Goal: Information Seeking & Learning: Find contact information

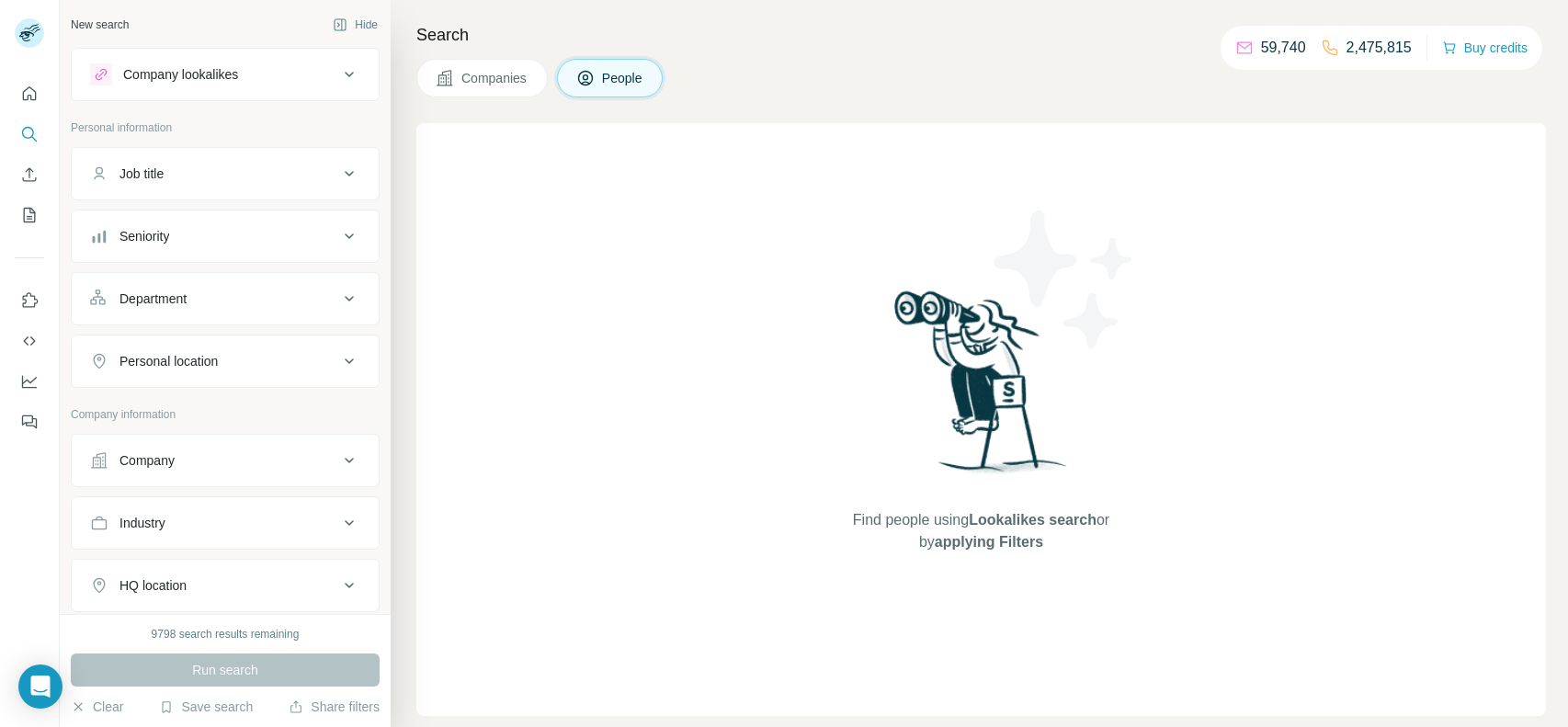
click at [230, 442] on button "Company" at bounding box center [225, 461] width 307 height 45
click at [189, 539] on input "text" at bounding box center [225, 541] width 270 height 33
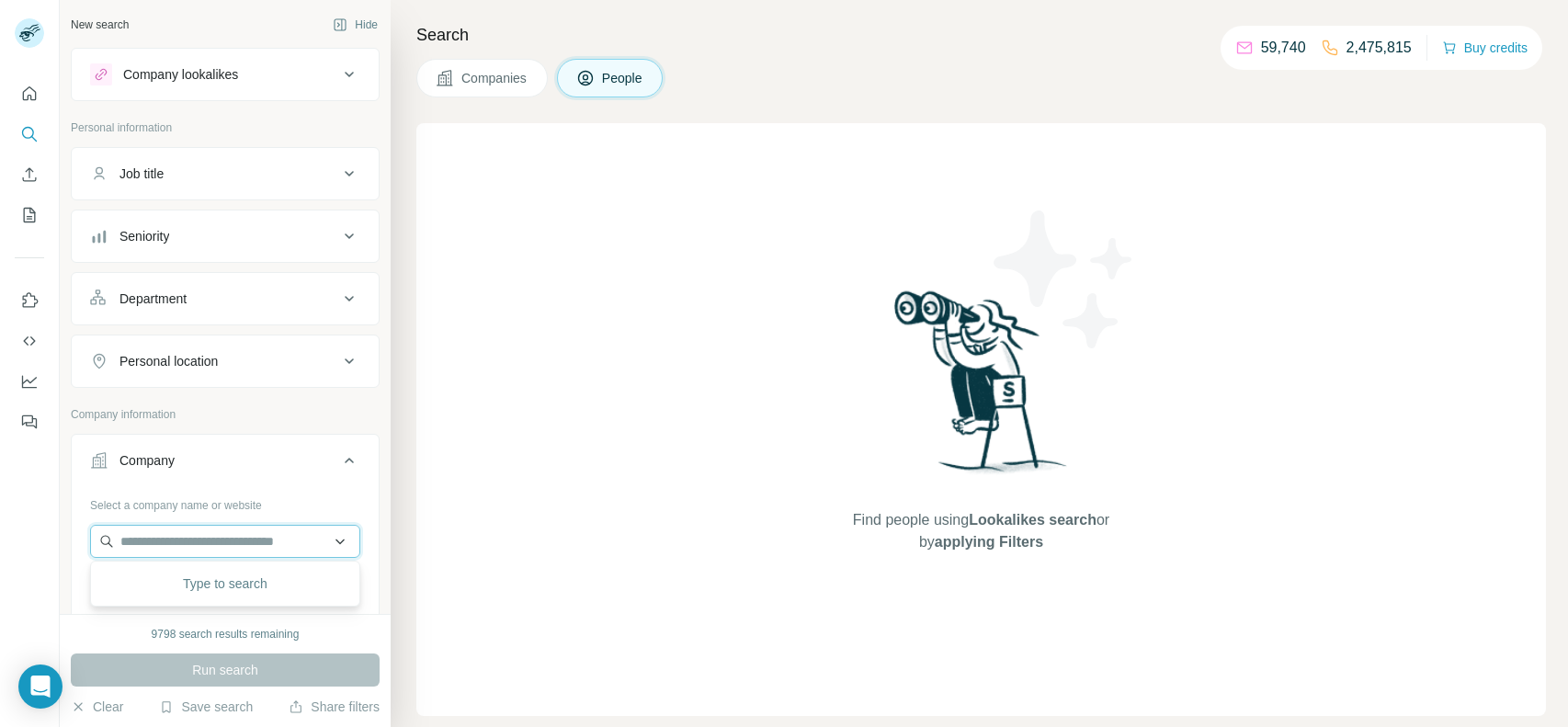
paste input "**********"
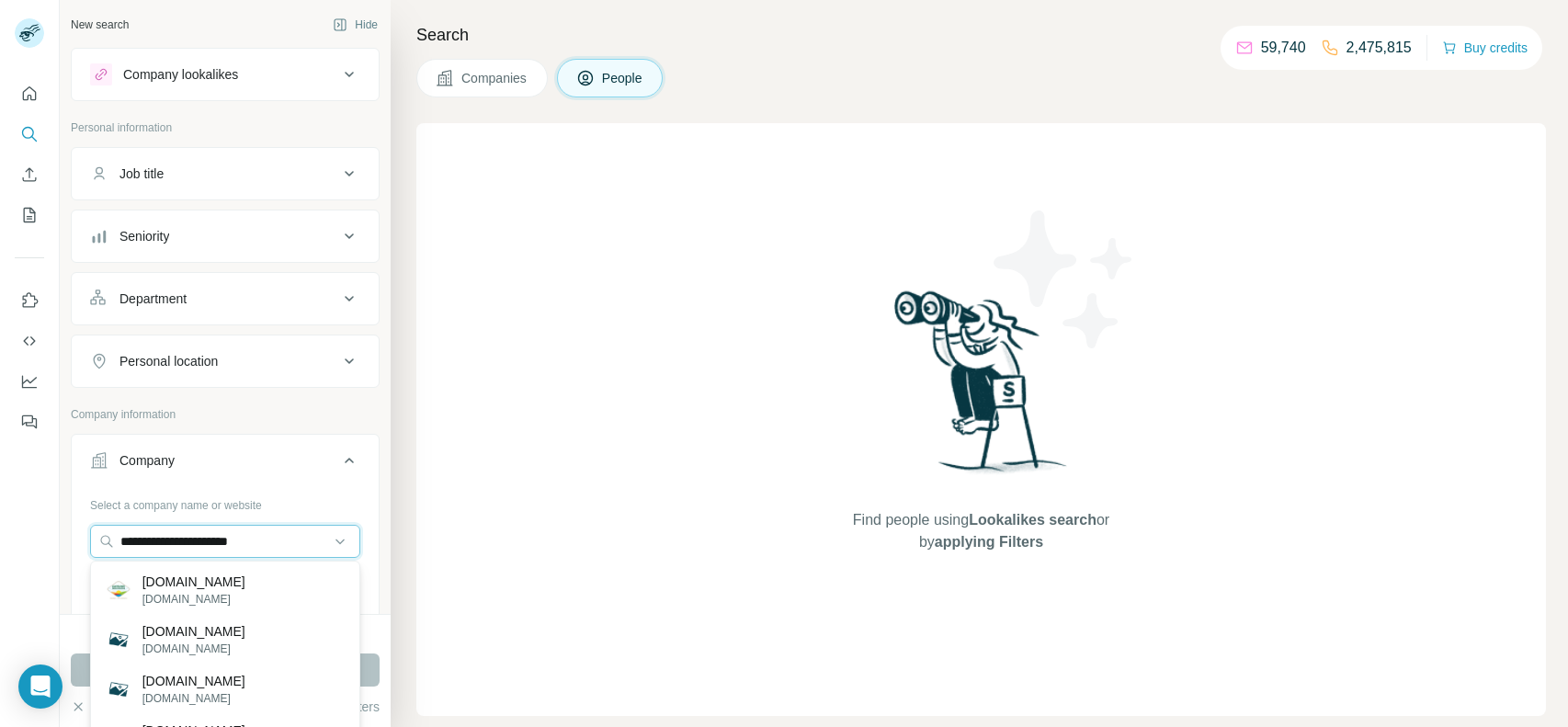
type input "**********"
drag, startPoint x: 286, startPoint y: 545, endPoint x: 122, endPoint y: 545, distance: 164.0
click at [122, 545] on input "**********" at bounding box center [225, 541] width 270 height 33
paste input "**********"
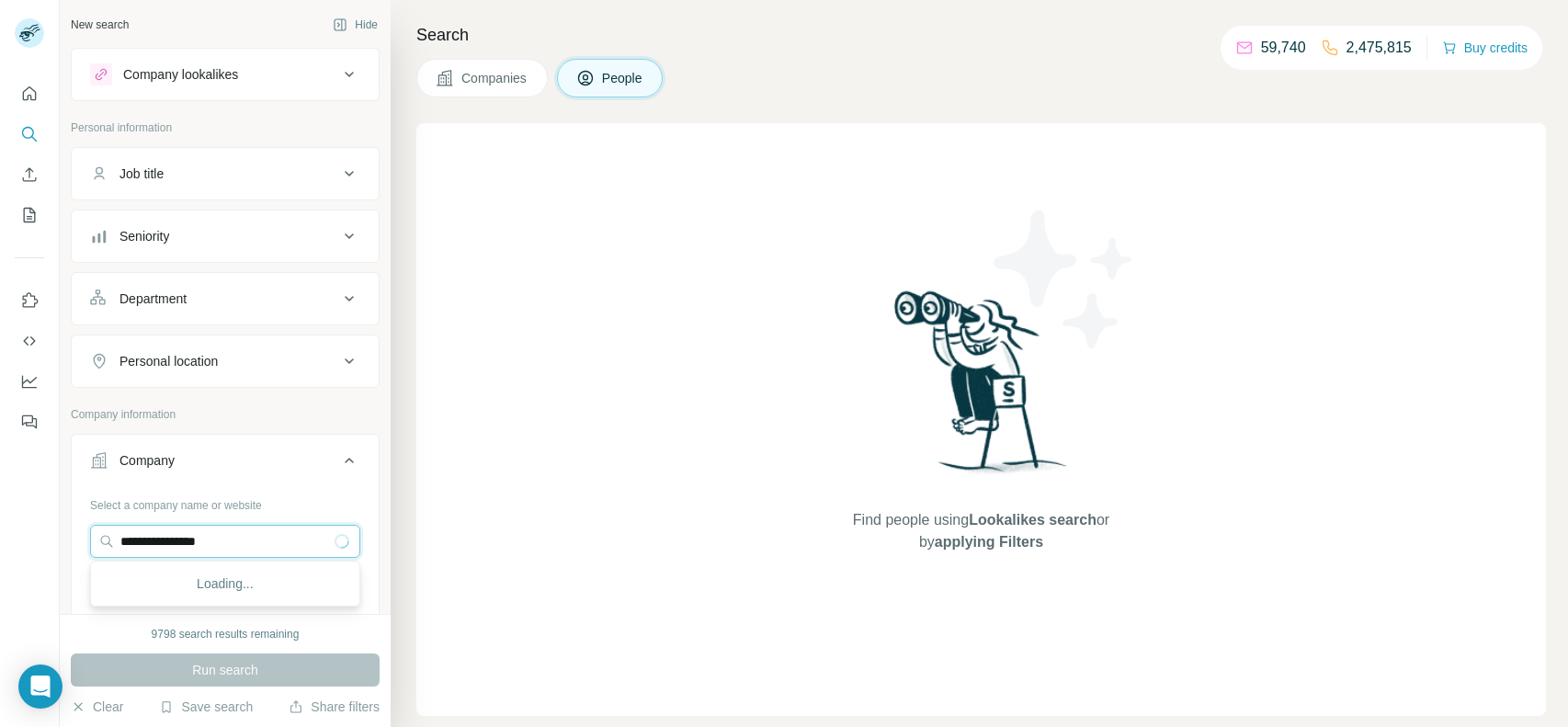
type input "**********"
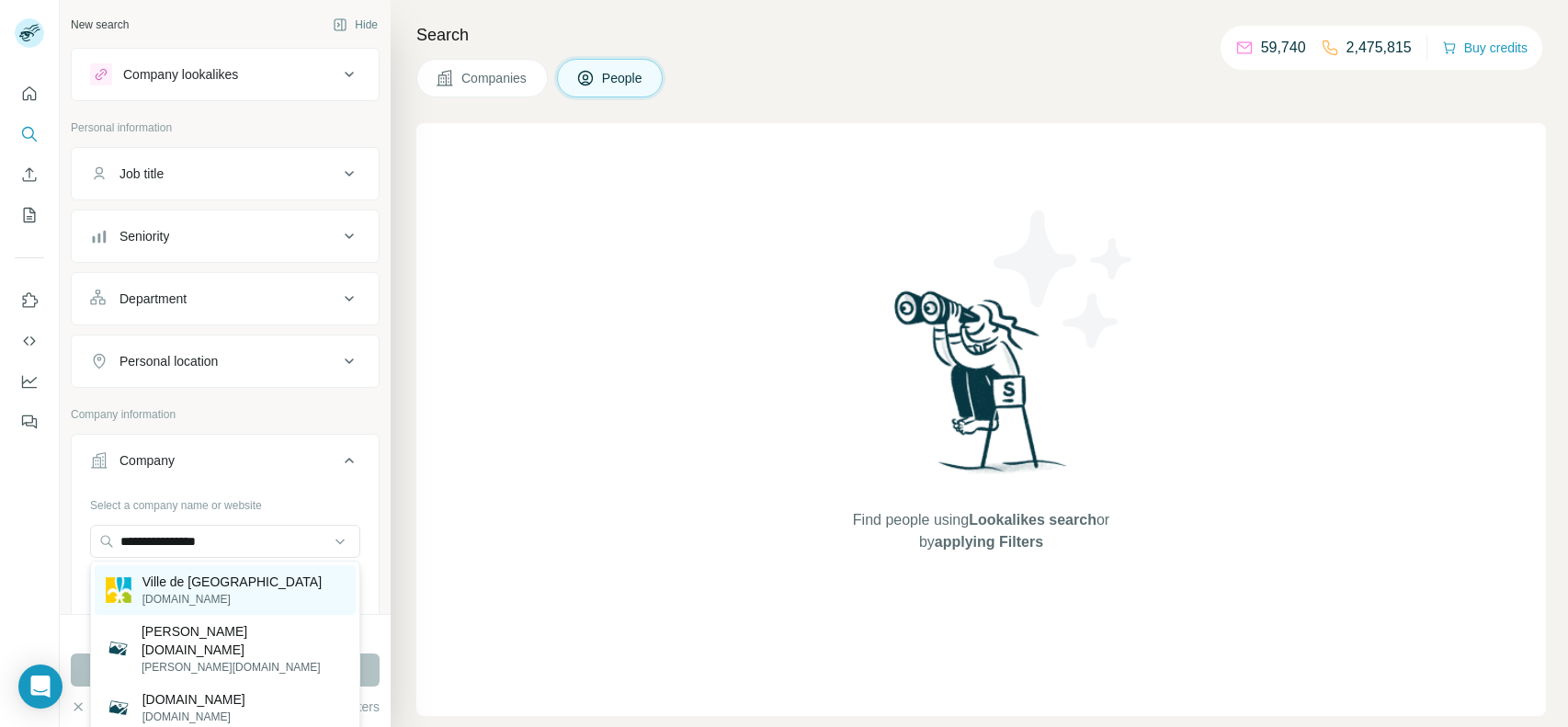
click at [239, 586] on p "Ville de [GEOGRAPHIC_DATA]" at bounding box center [231, 581] width 179 height 18
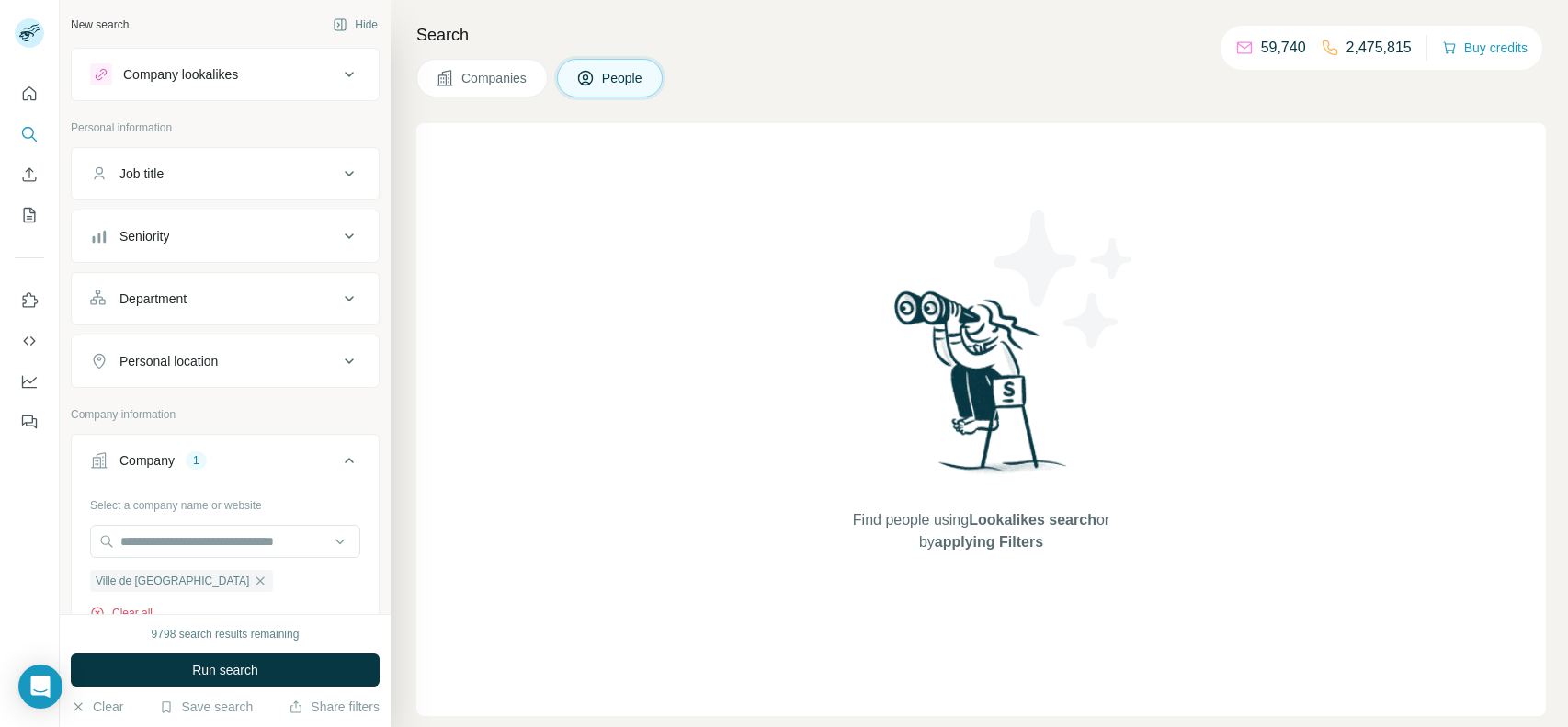
click at [140, 609] on button "Clear all" at bounding box center [121, 612] width 63 height 16
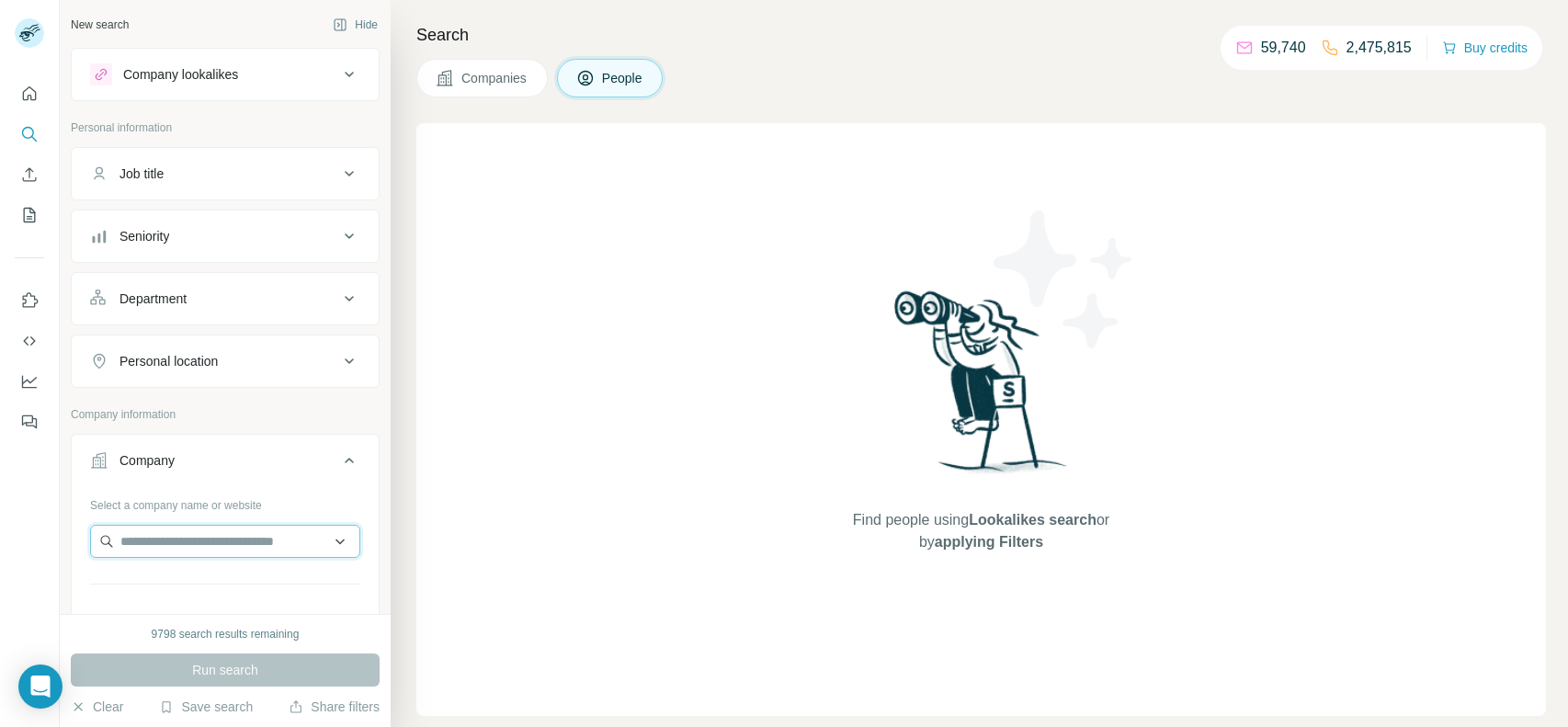
click at [162, 547] on input "text" at bounding box center [225, 541] width 270 height 33
paste input "**********"
type input "**********"
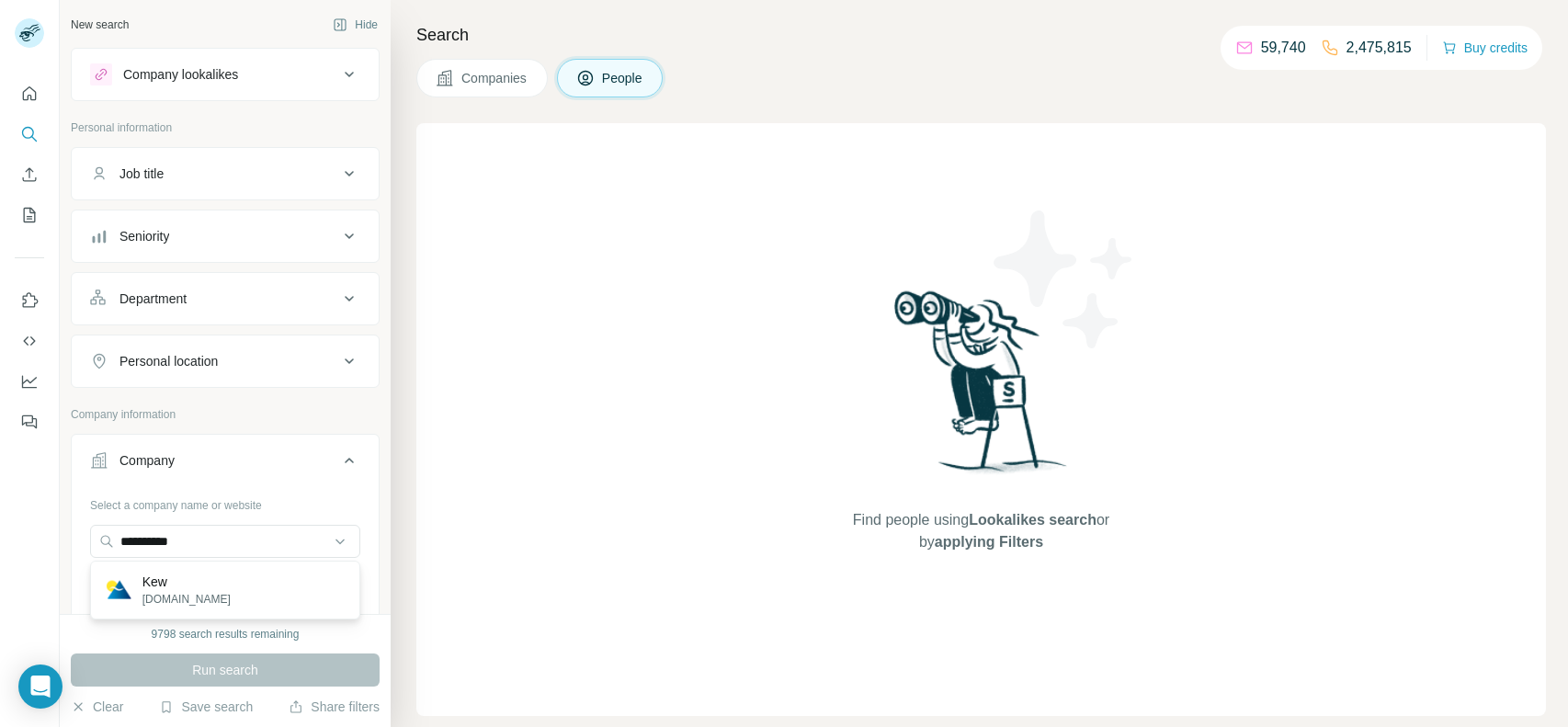
click at [226, 584] on div "Kew [DOMAIN_NAME]" at bounding box center [225, 591] width 261 height 49
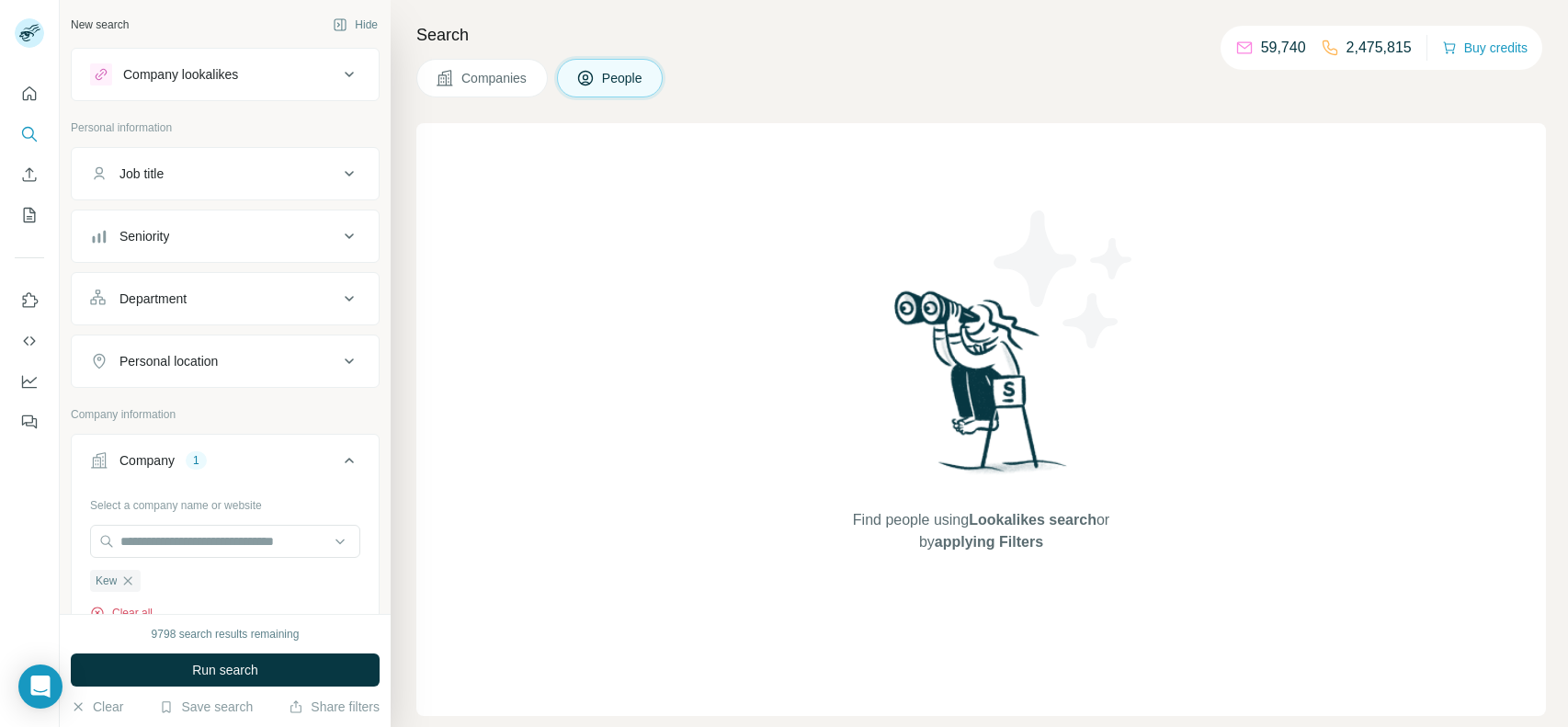
click at [138, 607] on button "Clear all" at bounding box center [121, 612] width 63 height 16
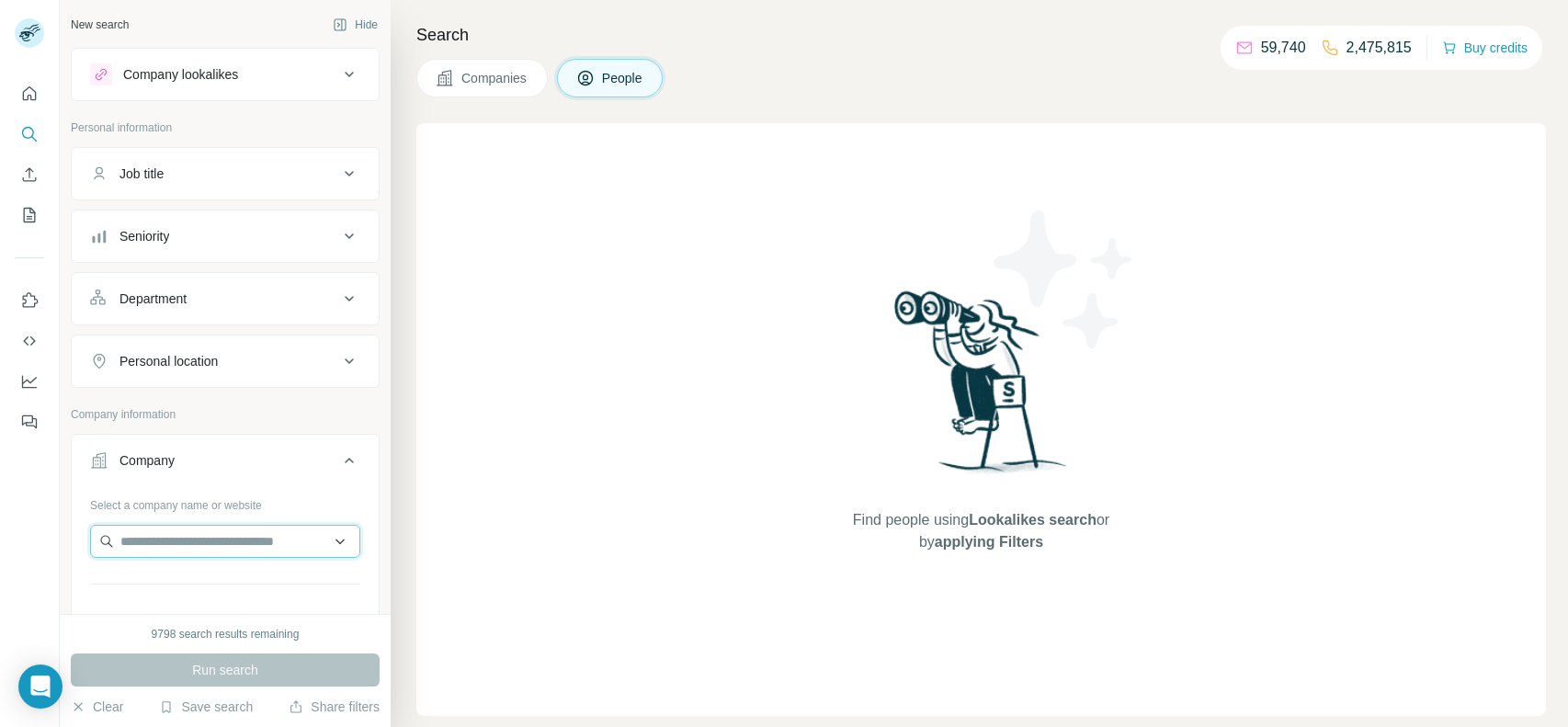
click at [223, 550] on input "text" at bounding box center [225, 541] width 270 height 33
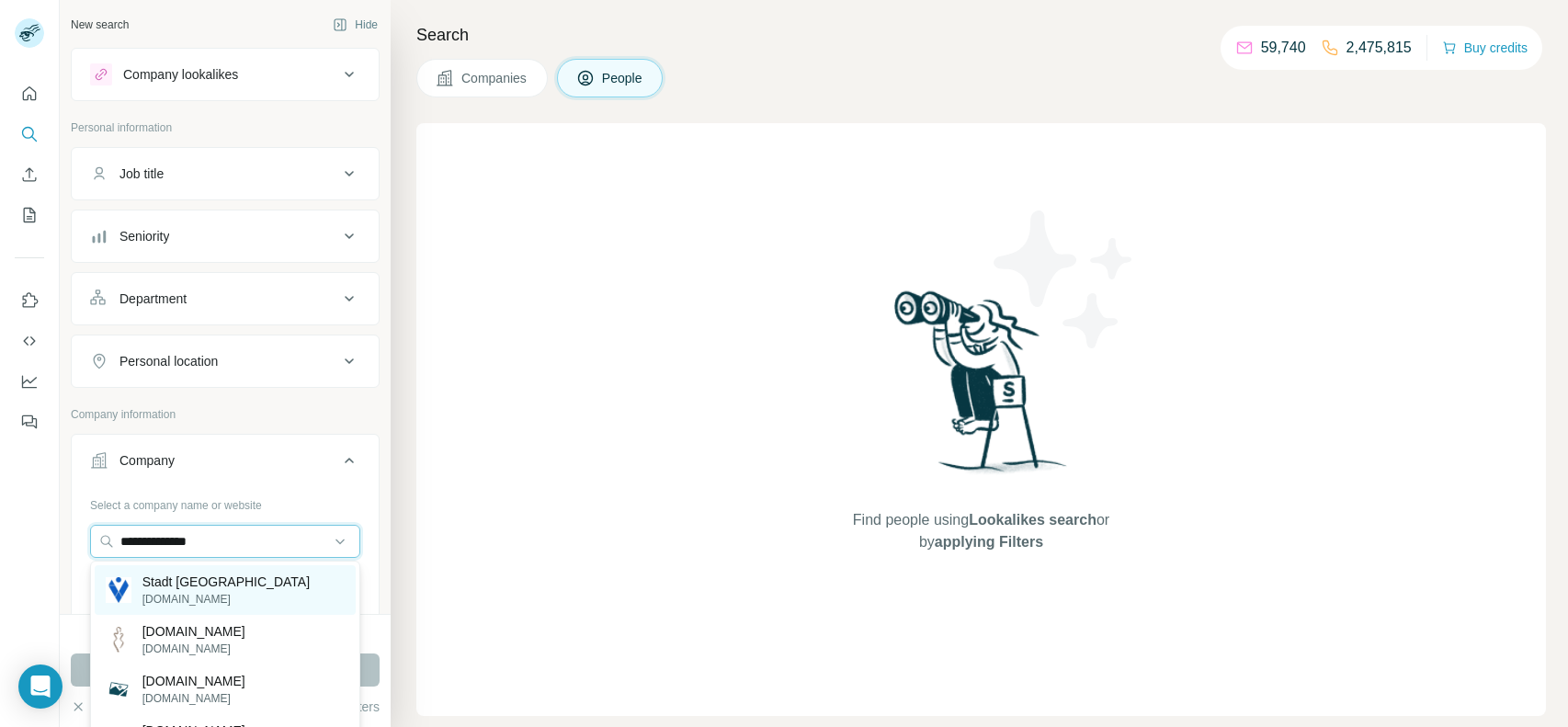
type input "**********"
click at [208, 592] on p "[DOMAIN_NAME]" at bounding box center [225, 599] width 168 height 16
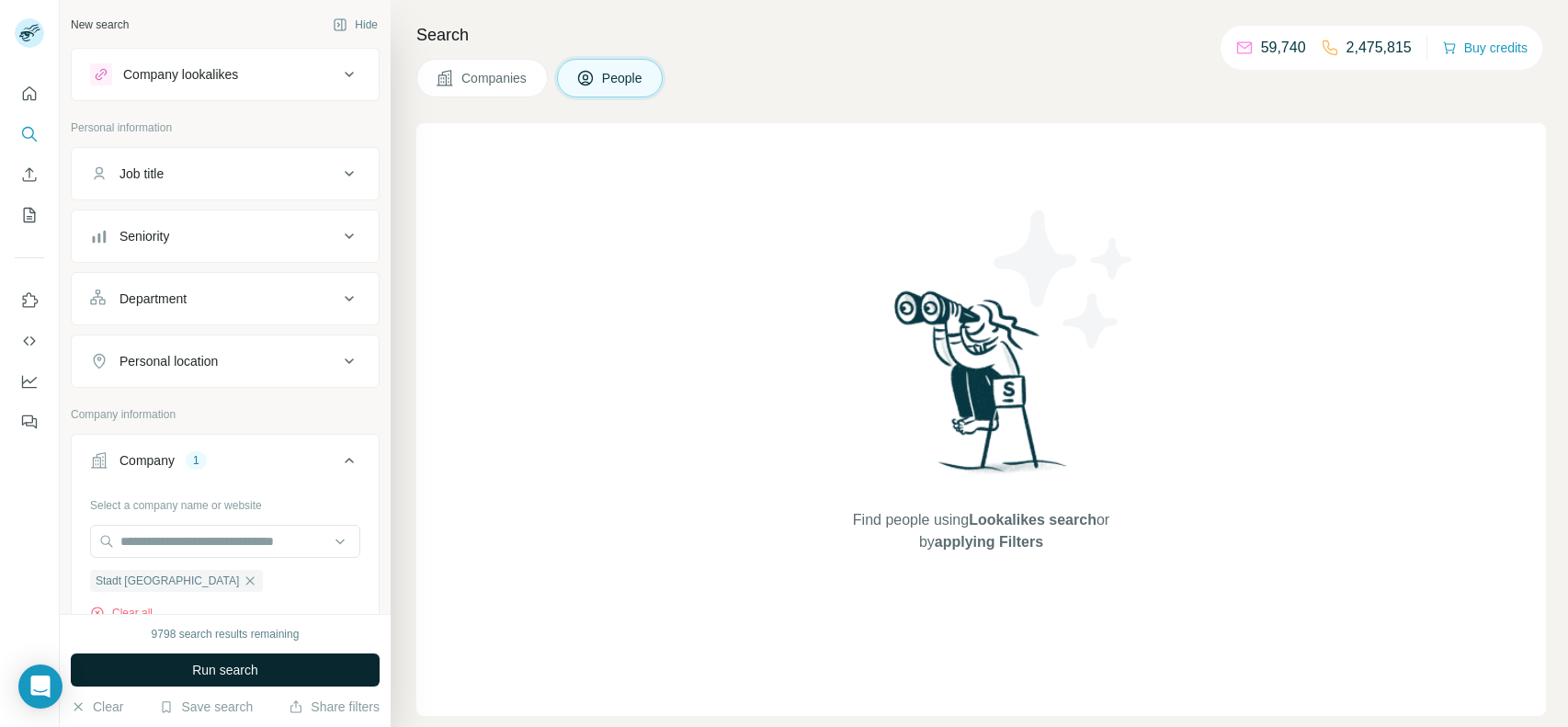
click at [196, 657] on button "Run search" at bounding box center [225, 670] width 309 height 33
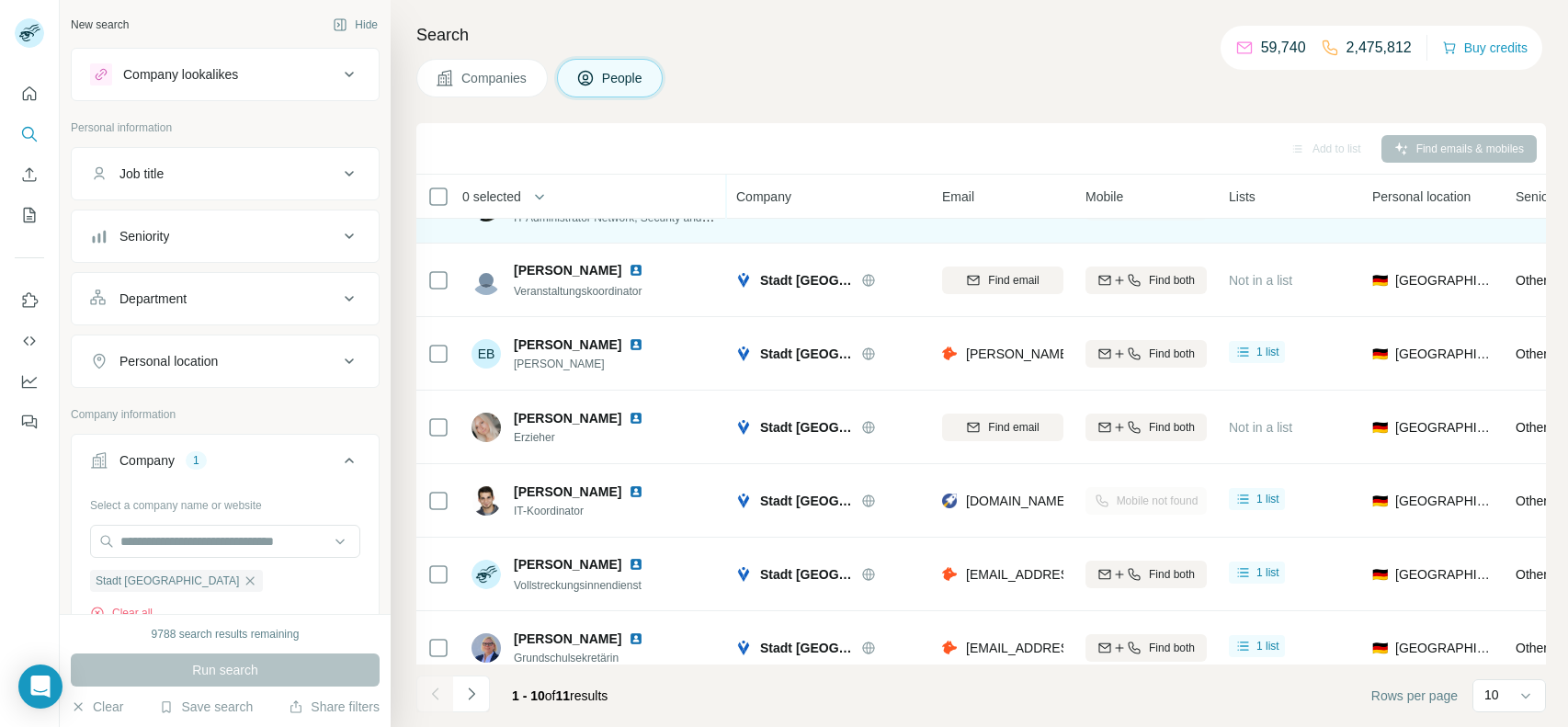
scroll to position [289, 0]
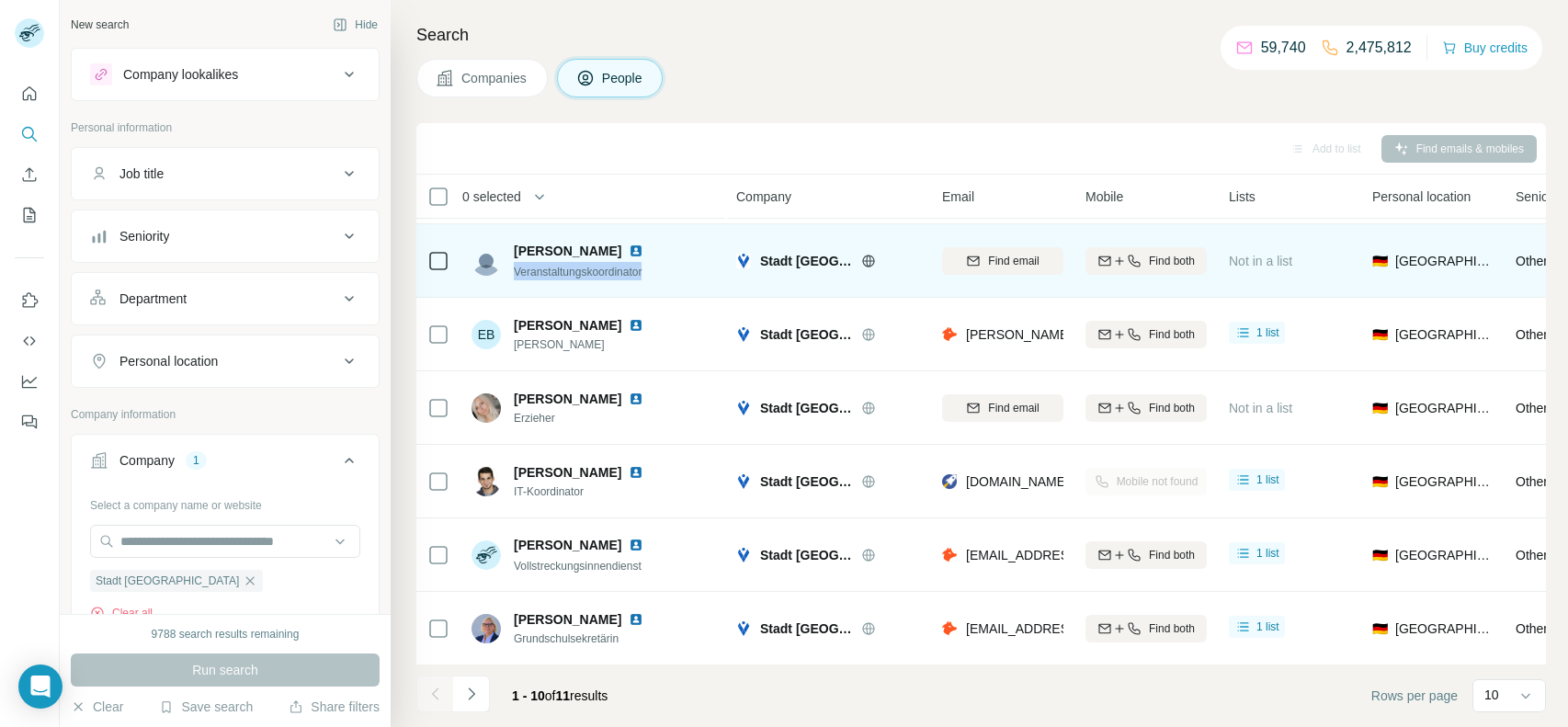
drag, startPoint x: 659, startPoint y: 274, endPoint x: 514, endPoint y: 271, distance: 145.0
click at [514, 271] on div "[PERSON_NAME] Veranstaltungskoordinator" at bounding box center [594, 260] width 244 height 50
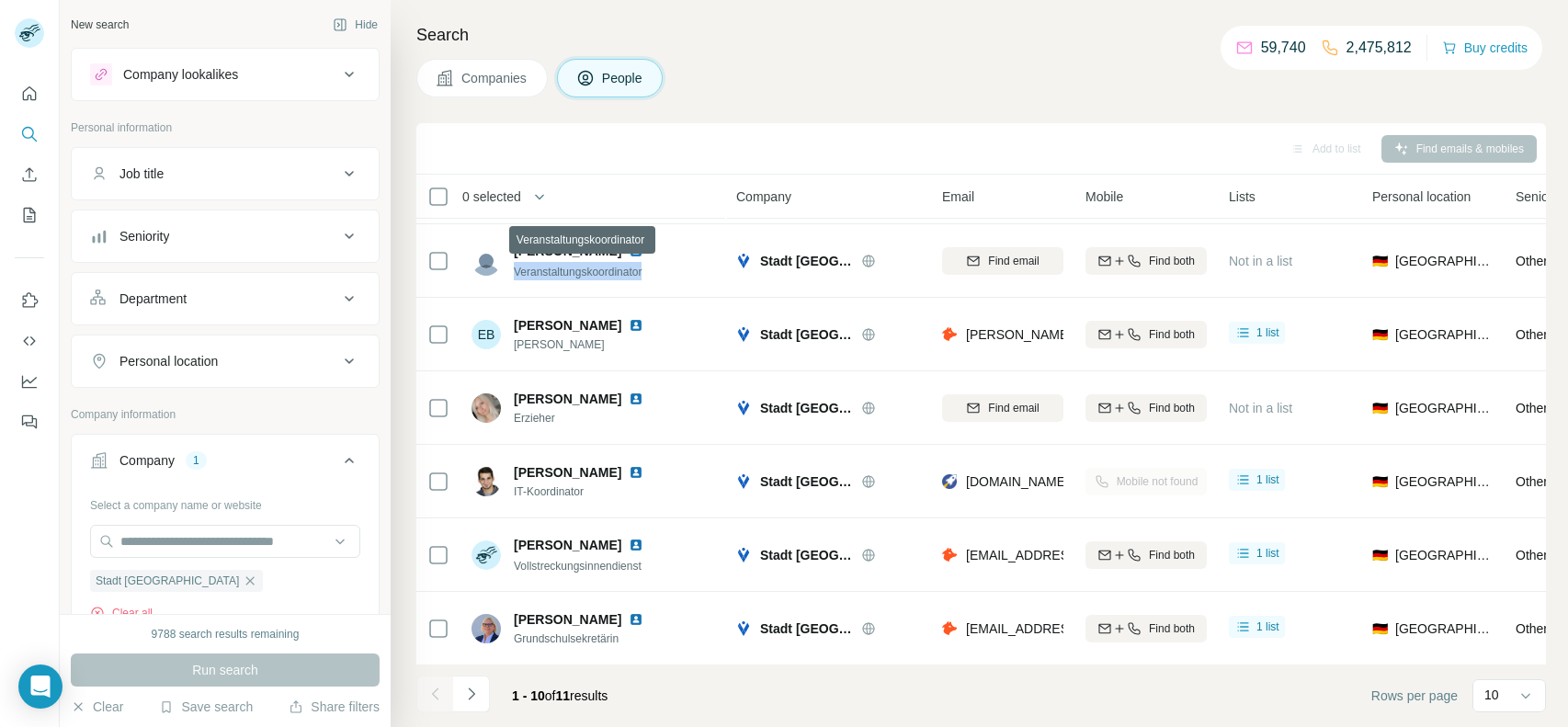
copy span "Veranstaltungskoordinator"
click at [484, 684] on button "Navigate to next page" at bounding box center [471, 694] width 37 height 37
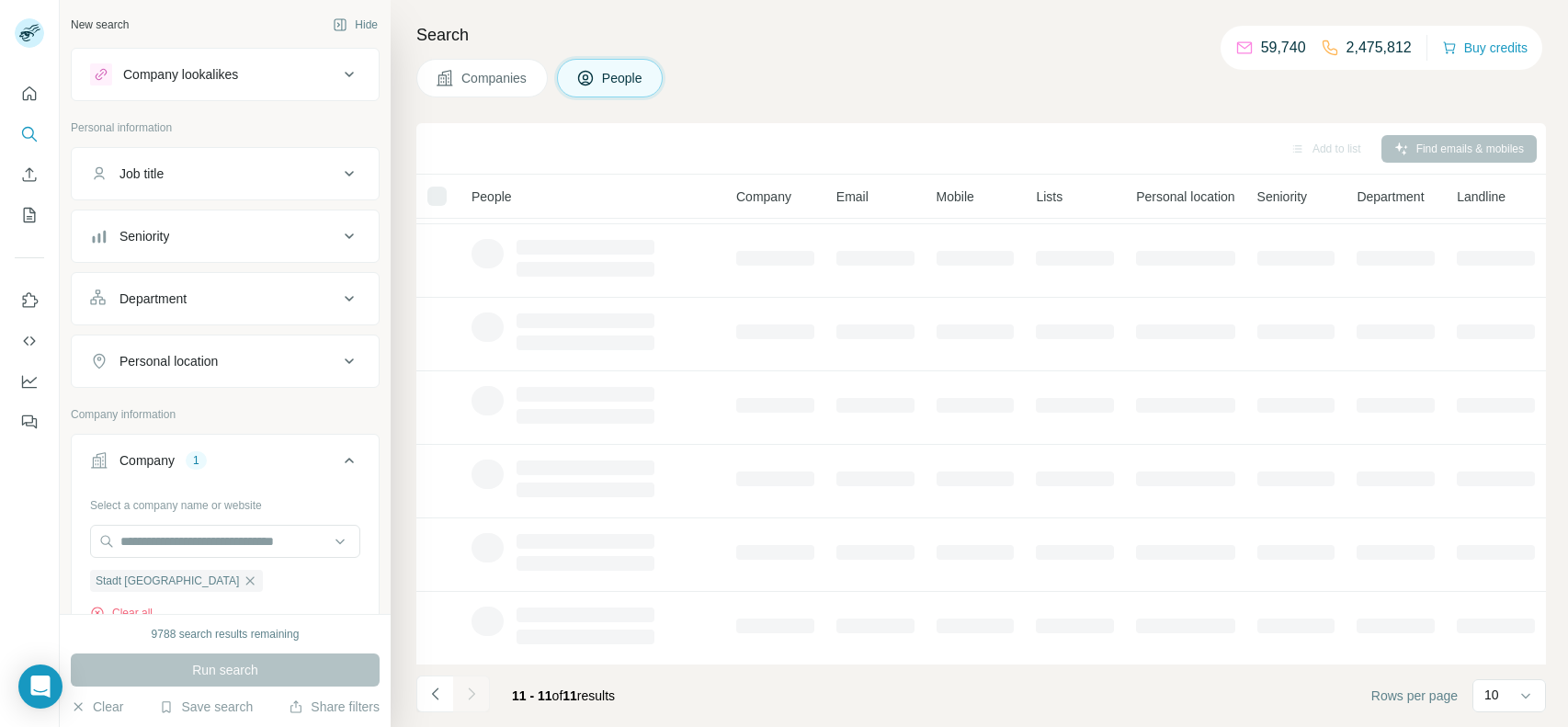
scroll to position [0, 0]
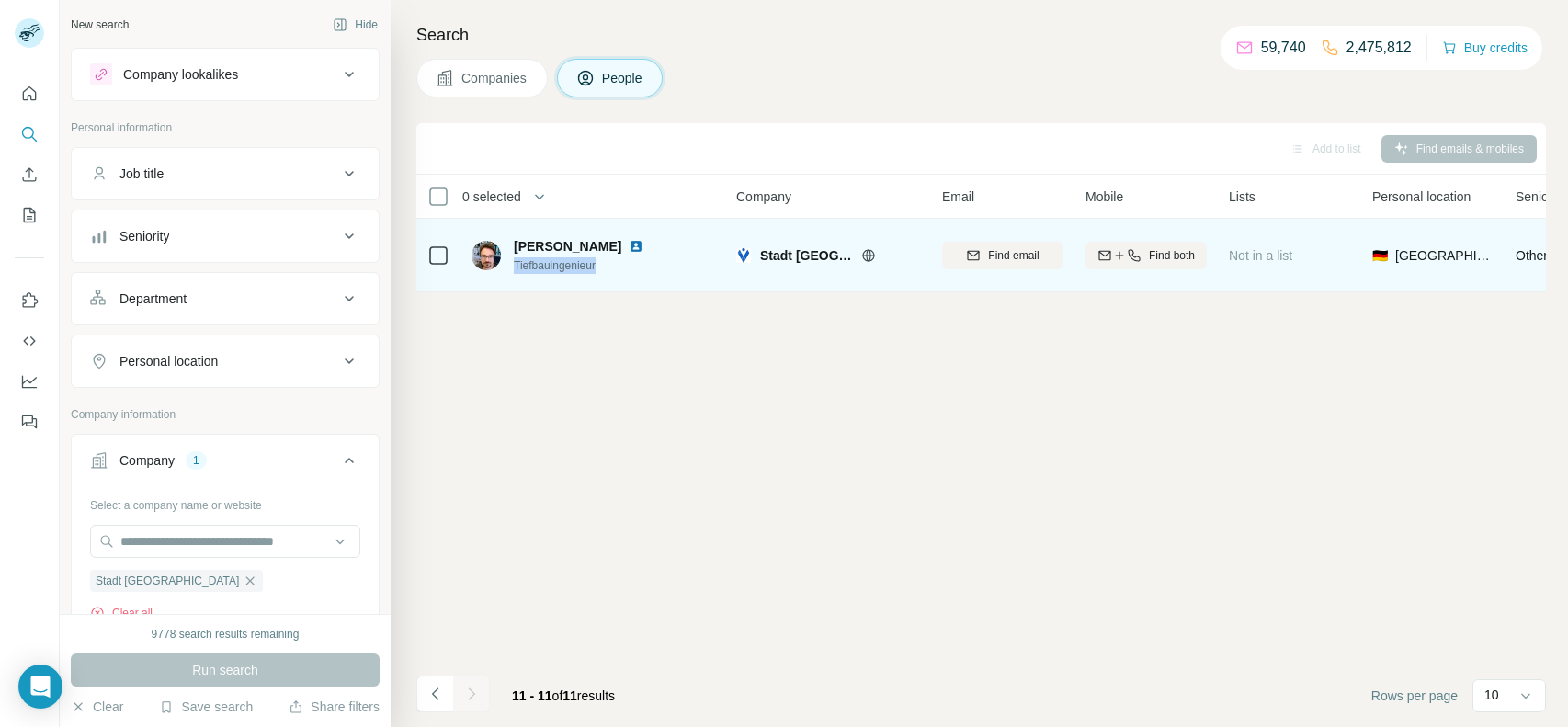
drag, startPoint x: 617, startPoint y: 272, endPoint x: 511, endPoint y: 268, distance: 106.1
click at [511, 268] on div "[PERSON_NAME] Tiefbauingenieur" at bounding box center [568, 255] width 194 height 37
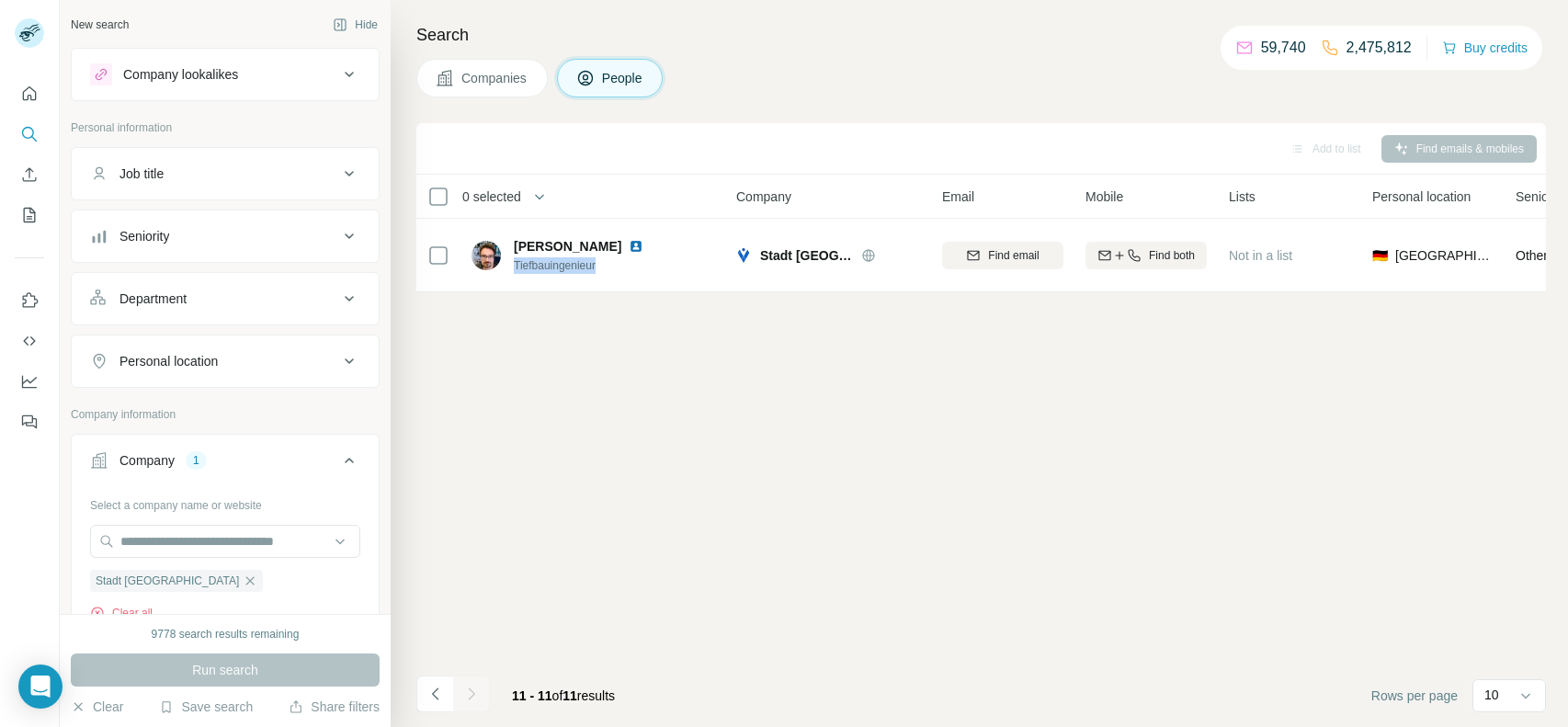
copy span "Tiefbauingenieur"
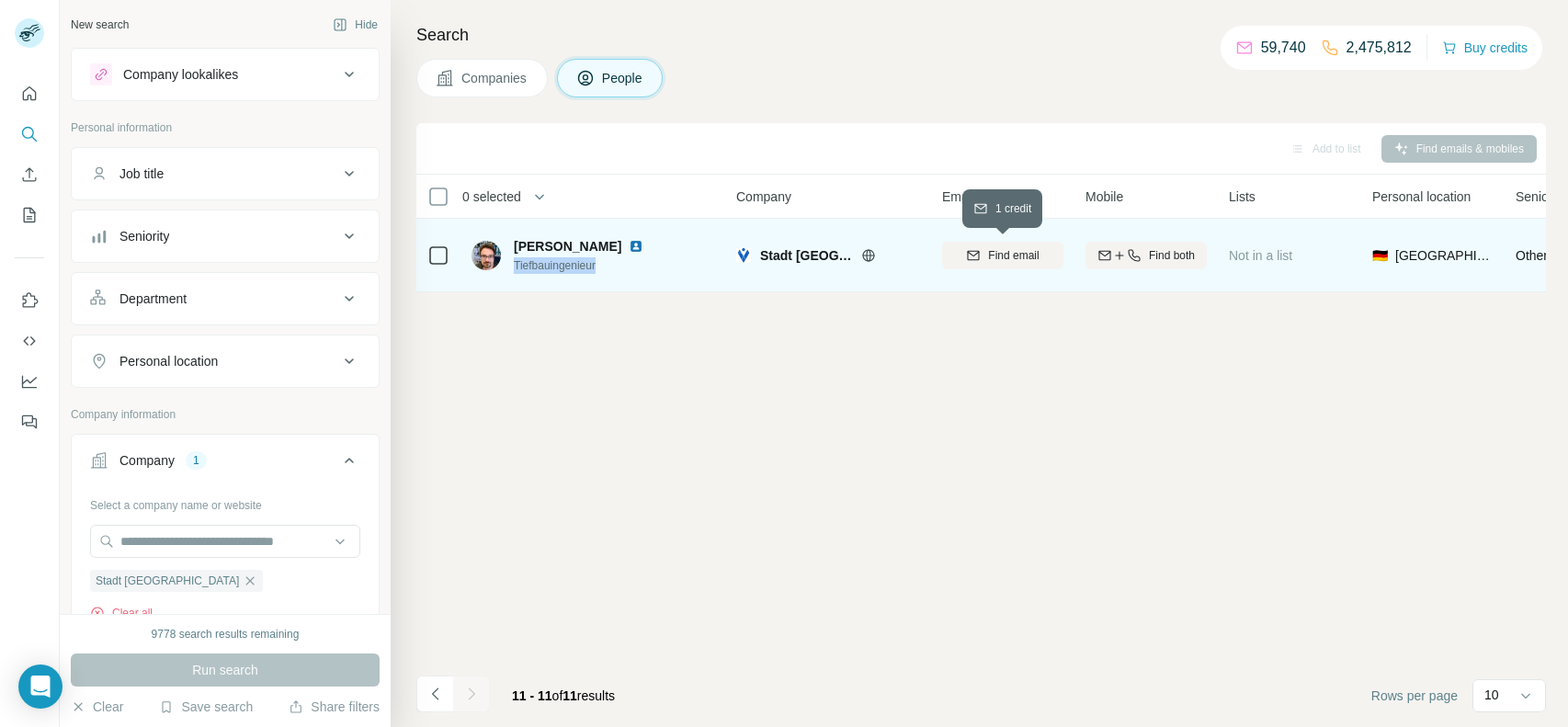
click at [1038, 247] on div "Find email" at bounding box center [1002, 255] width 121 height 16
click at [1128, 249] on icon "button" at bounding box center [1133, 255] width 12 height 12
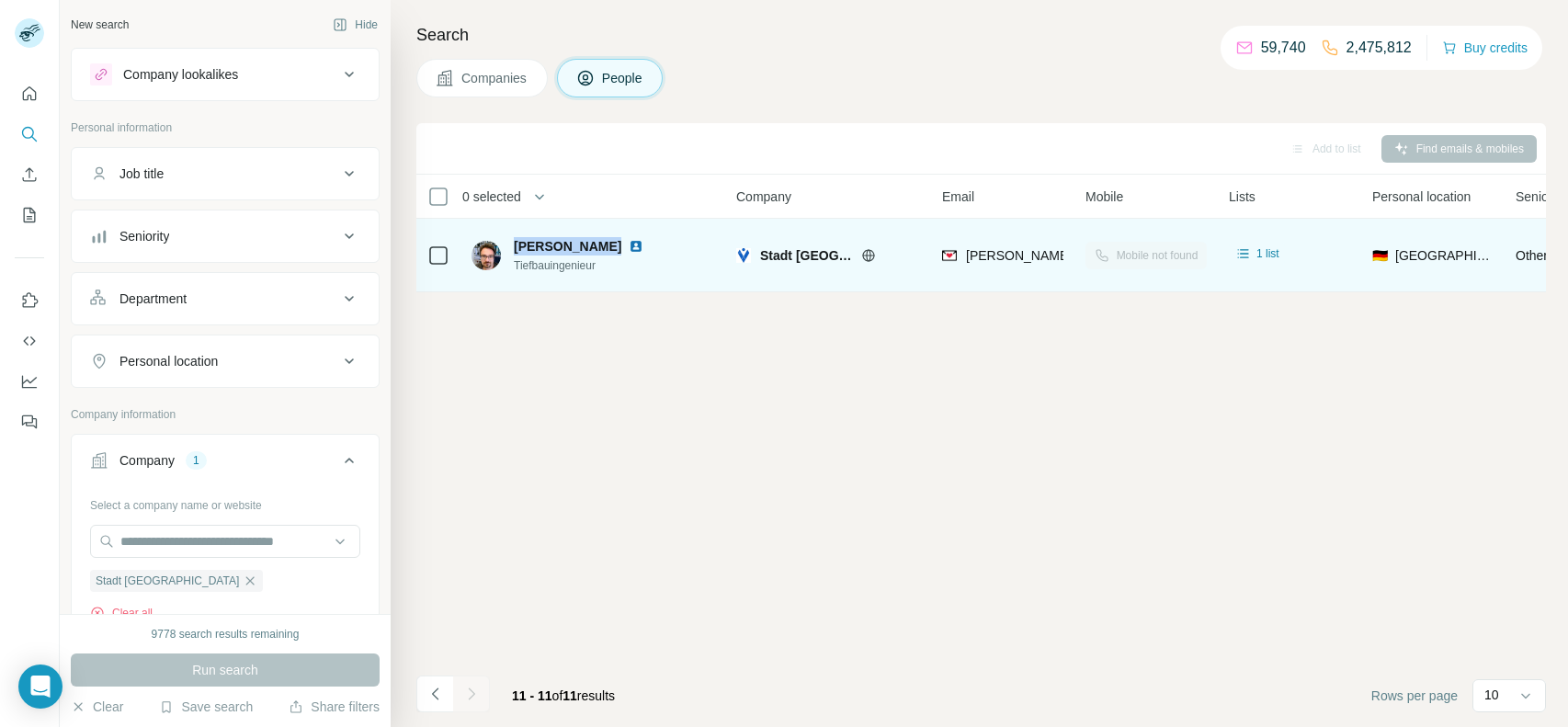
drag, startPoint x: 510, startPoint y: 244, endPoint x: 592, endPoint y: 249, distance: 82.2
click at [592, 249] on div "[PERSON_NAME] Tiefbauingenieur" at bounding box center [568, 255] width 194 height 37
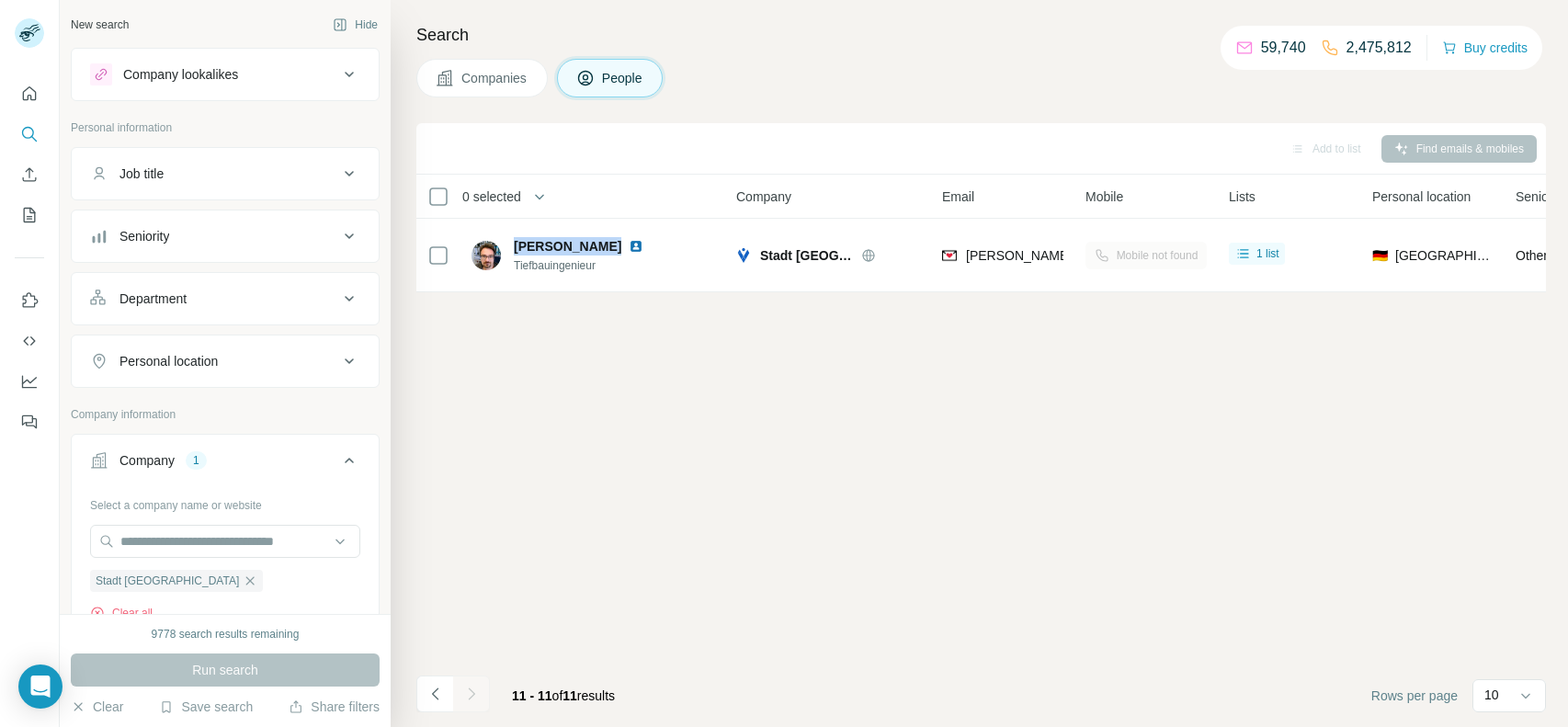
copy span "[PERSON_NAME]"
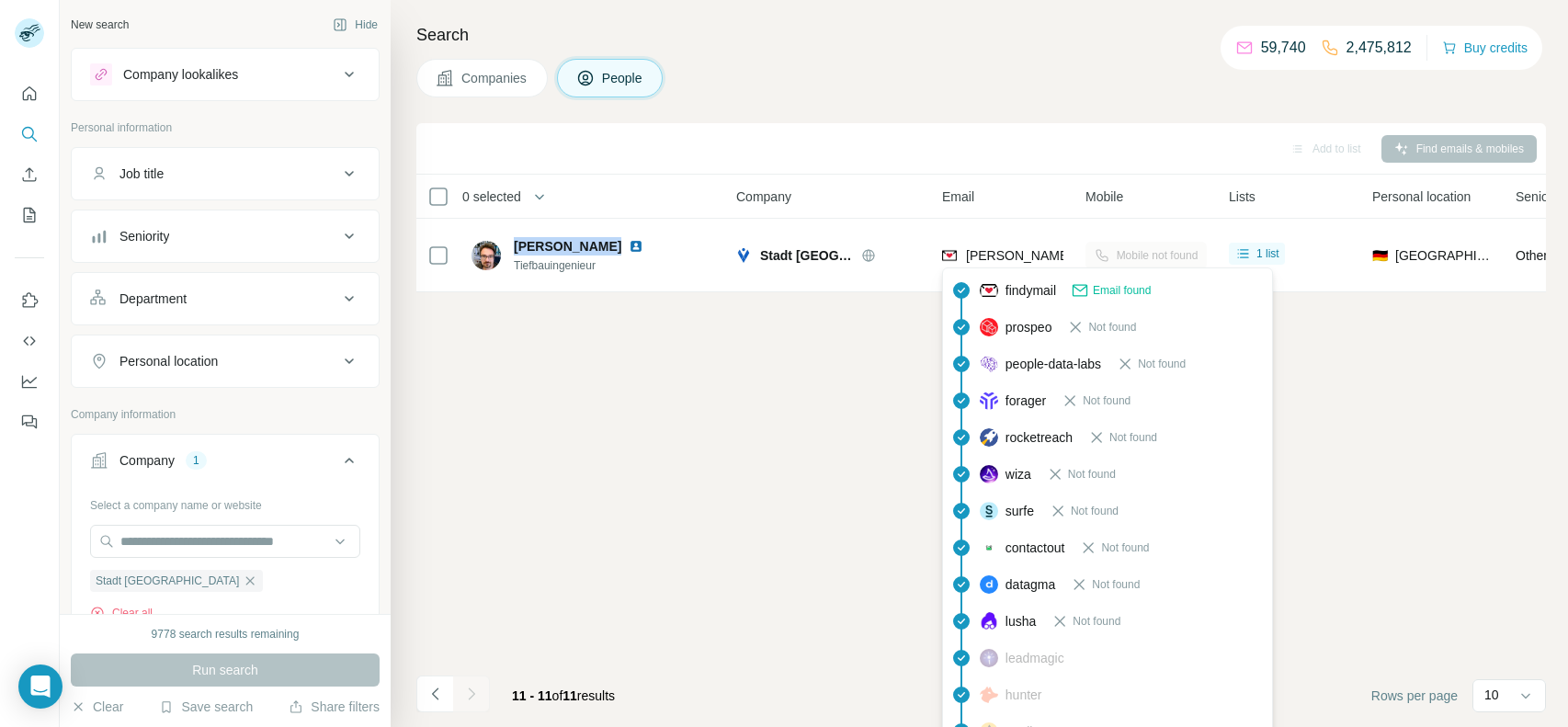
click at [989, 254] on span "[PERSON_NAME][EMAIL_ADDRESS][PERSON_NAME][DOMAIN_NAME]" at bounding box center [1181, 256] width 430 height 15
copy tr "[PERSON_NAME][EMAIL_ADDRESS][PERSON_NAME][DOMAIN_NAME]"
click at [424, 700] on button "Navigate to previous page" at bounding box center [434, 694] width 37 height 37
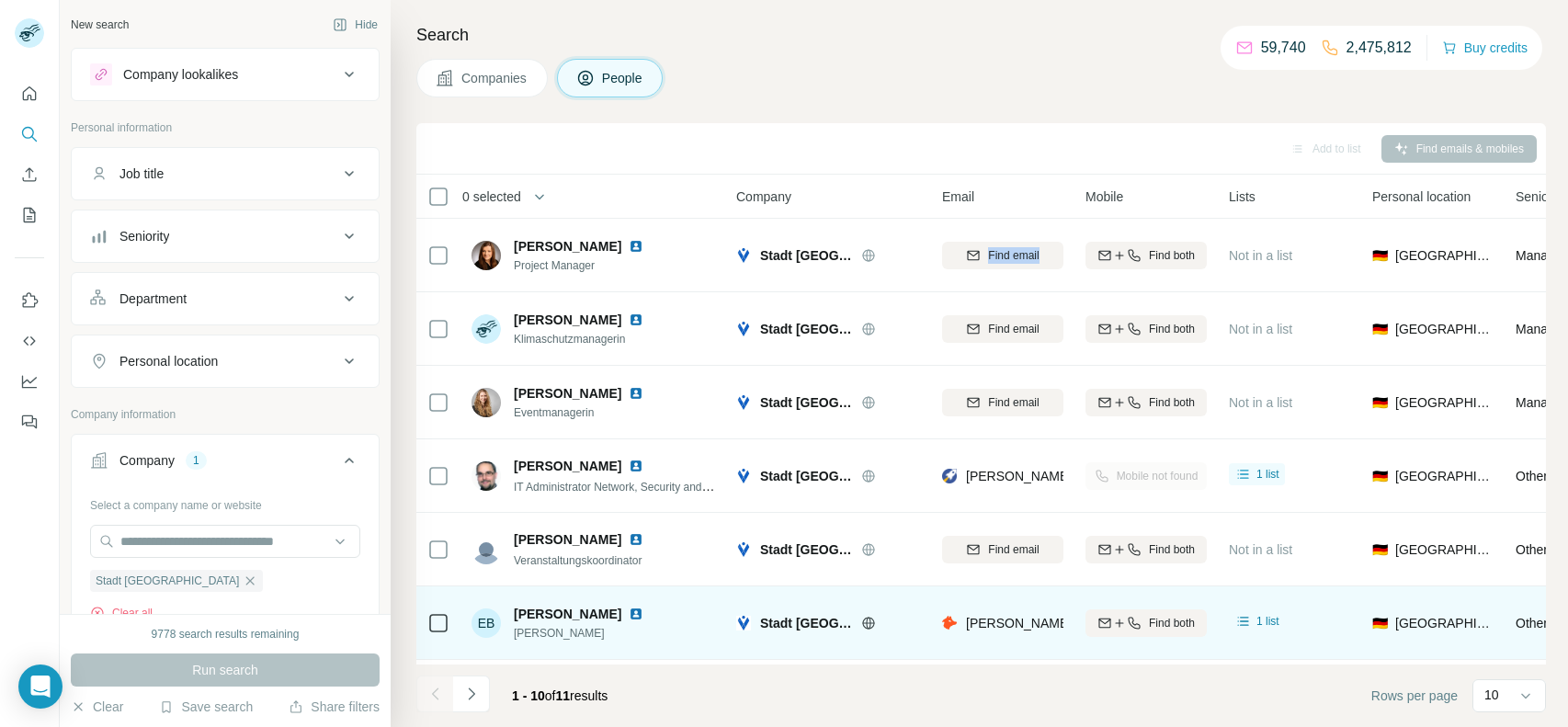
scroll to position [289, 0]
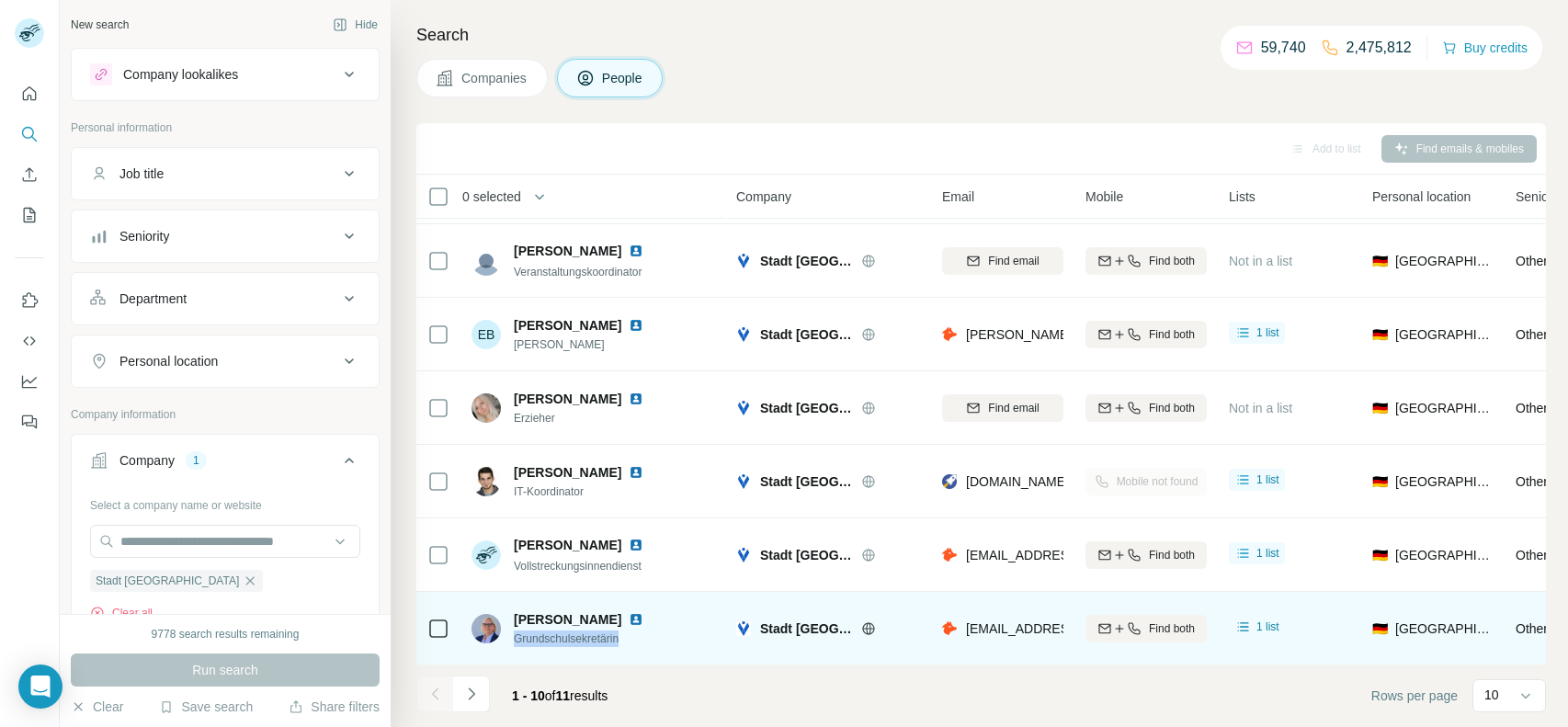
drag, startPoint x: 634, startPoint y: 633, endPoint x: 513, endPoint y: 636, distance: 121.0
click at [514, 636] on span "Grundschulsekretärin" at bounding box center [589, 638] width 152 height 16
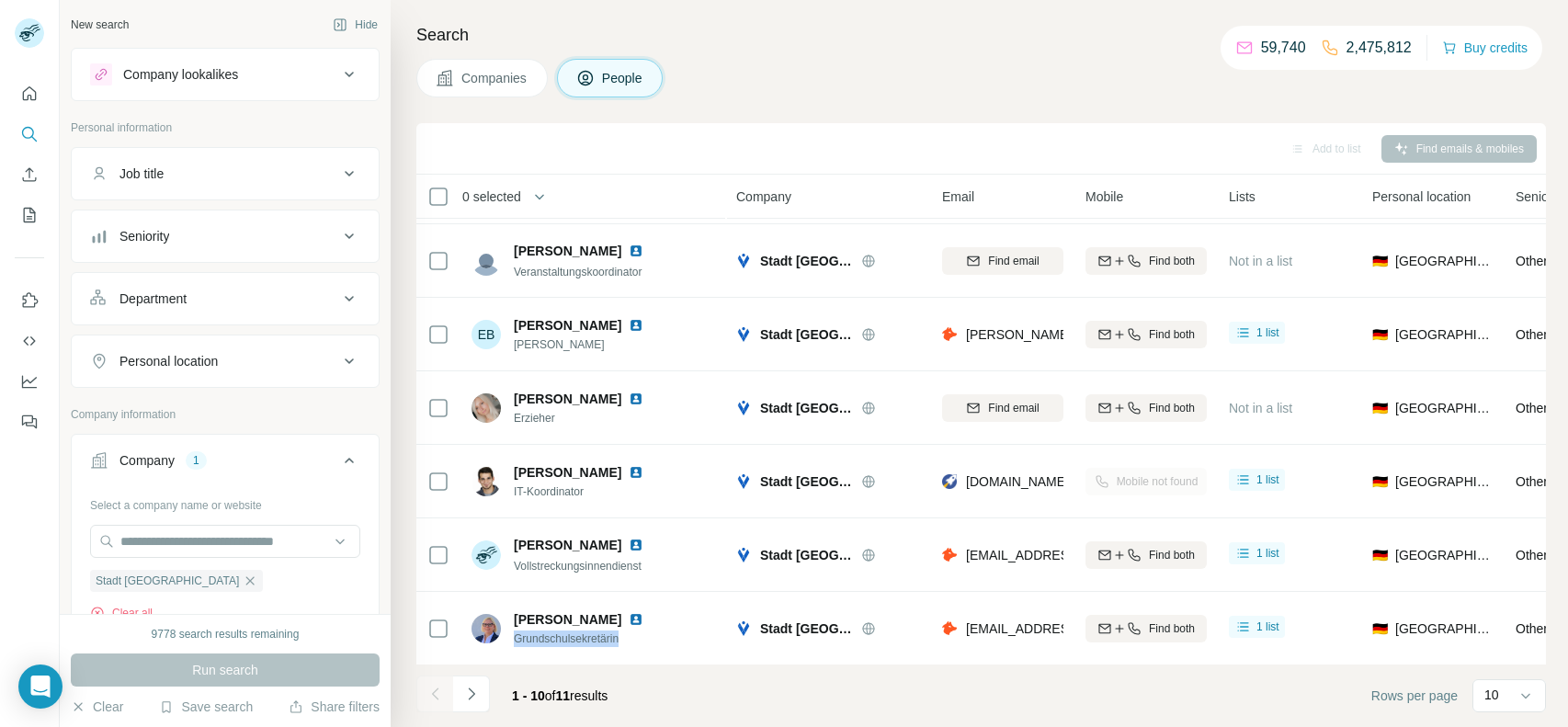
copy span "Grundschulsekretärin"
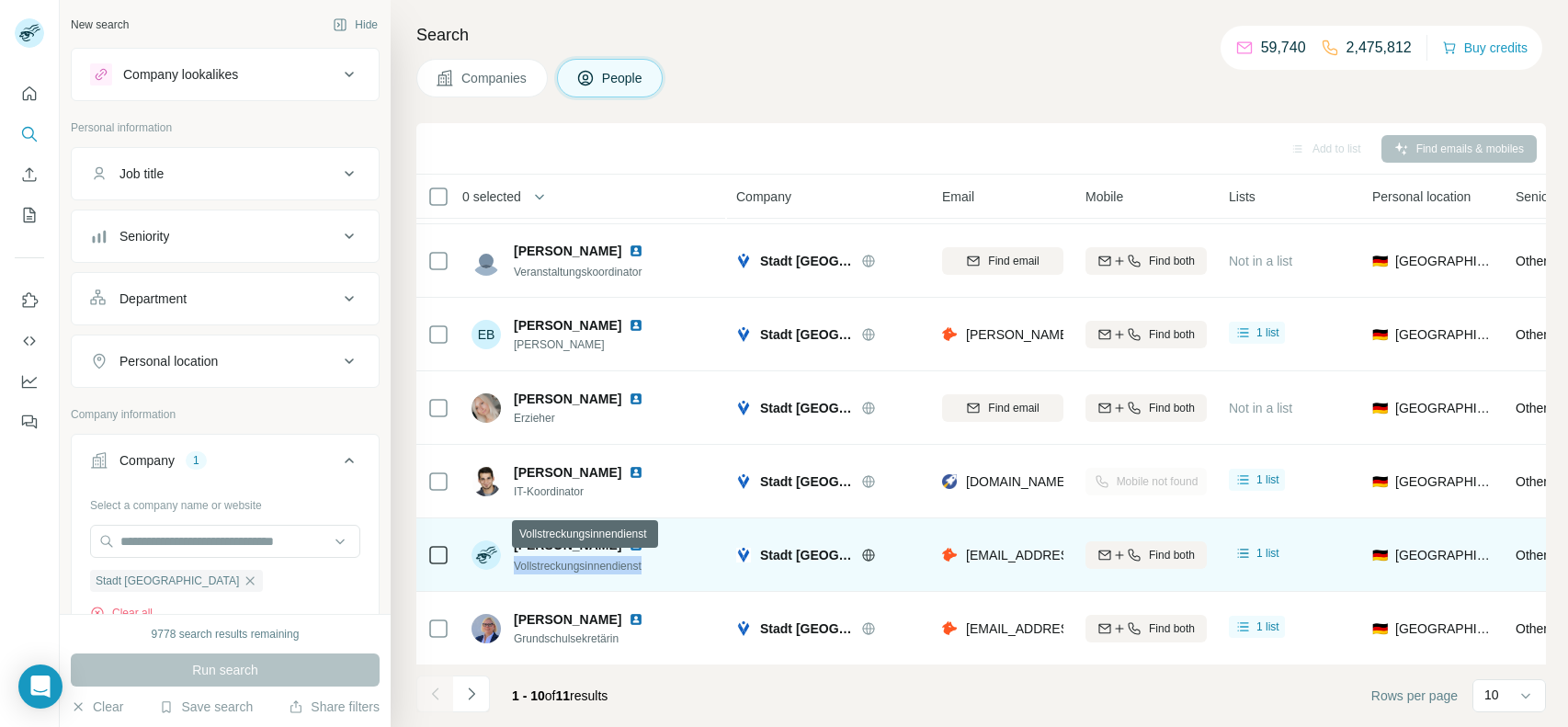
drag, startPoint x: 643, startPoint y: 563, endPoint x: 511, endPoint y: 568, distance: 132.1
click at [511, 568] on div "[PERSON_NAME] Vollstreckungsinnendienst" at bounding box center [568, 555] width 194 height 39
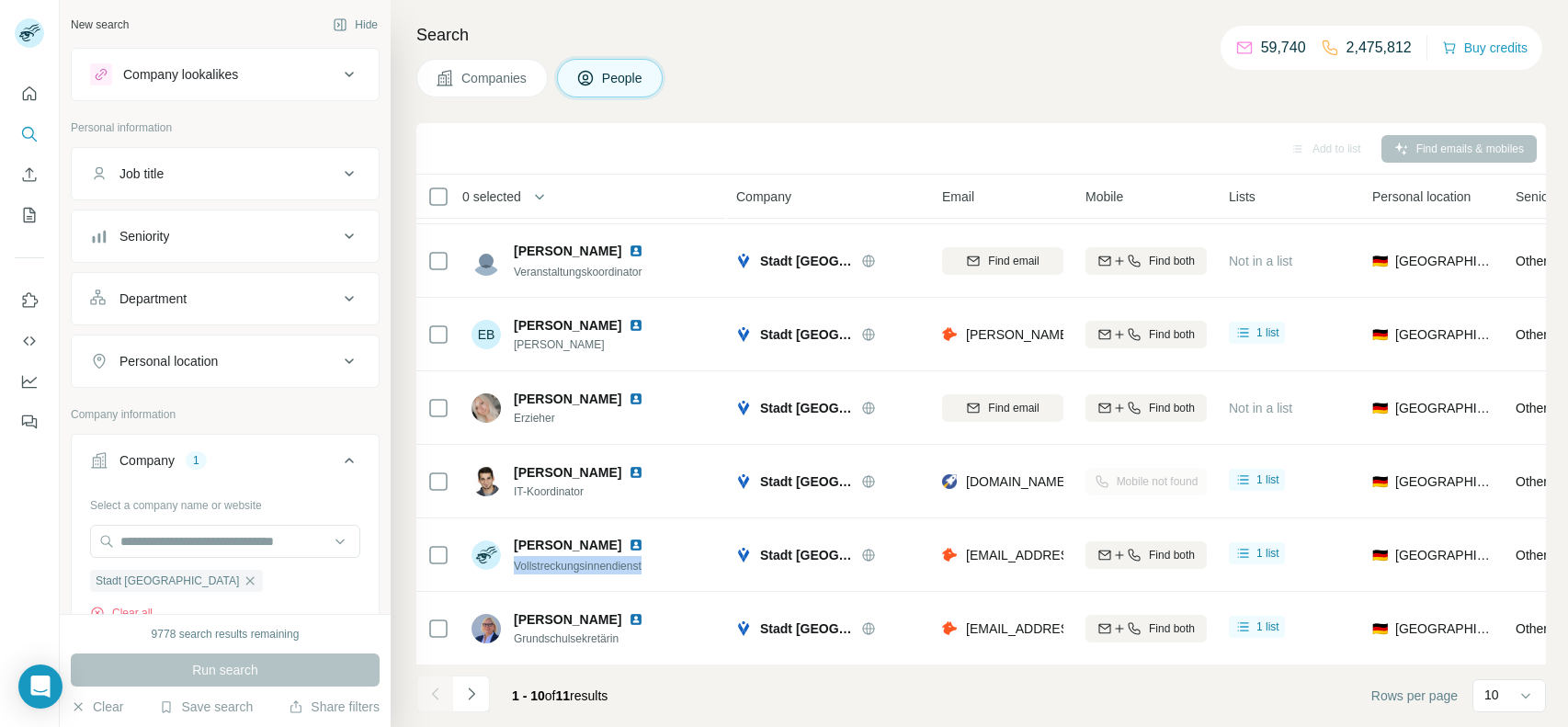
copy span "Vollstreckungsinnendienst"
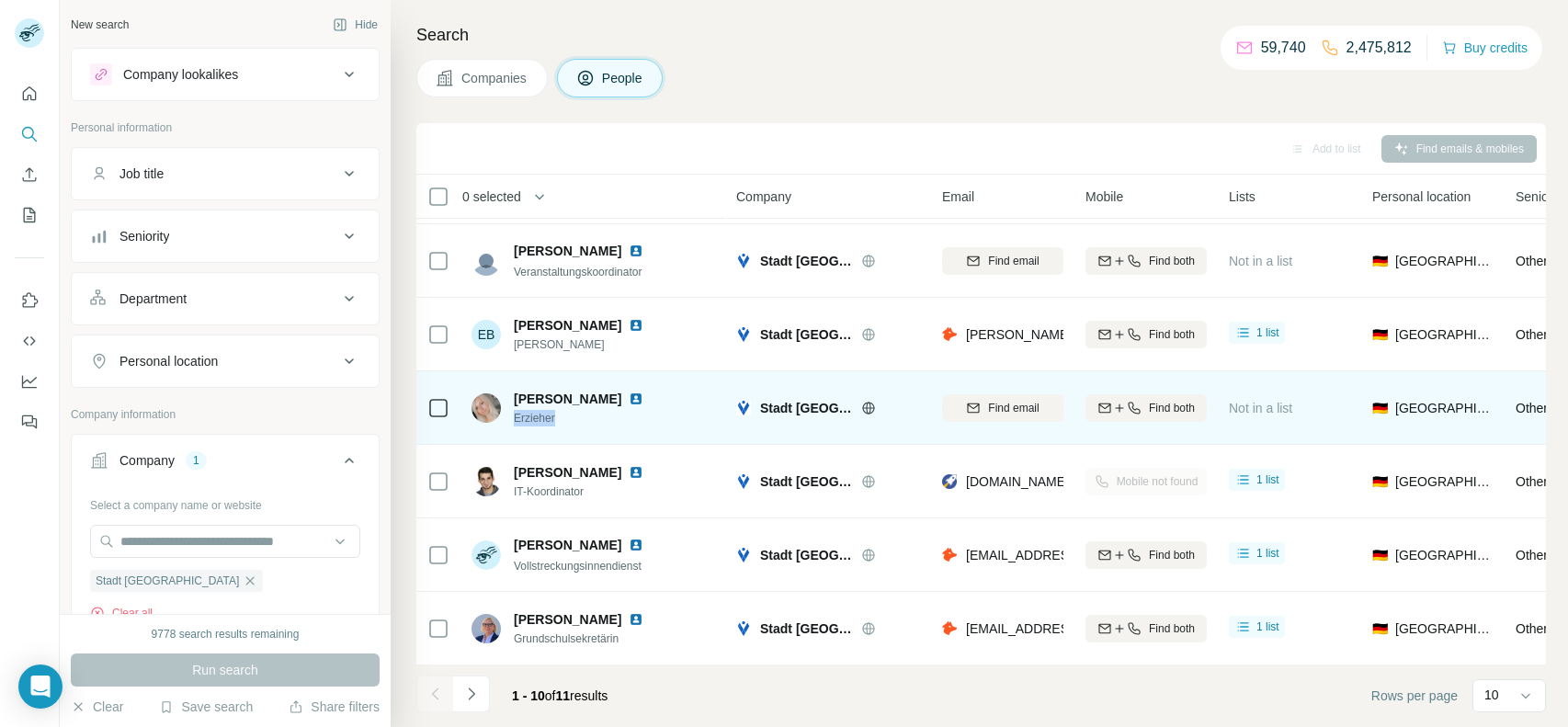
drag, startPoint x: 568, startPoint y: 414, endPoint x: 514, endPoint y: 417, distance: 54.1
click at [514, 417] on span "Erzieher" at bounding box center [589, 418] width 152 height 16
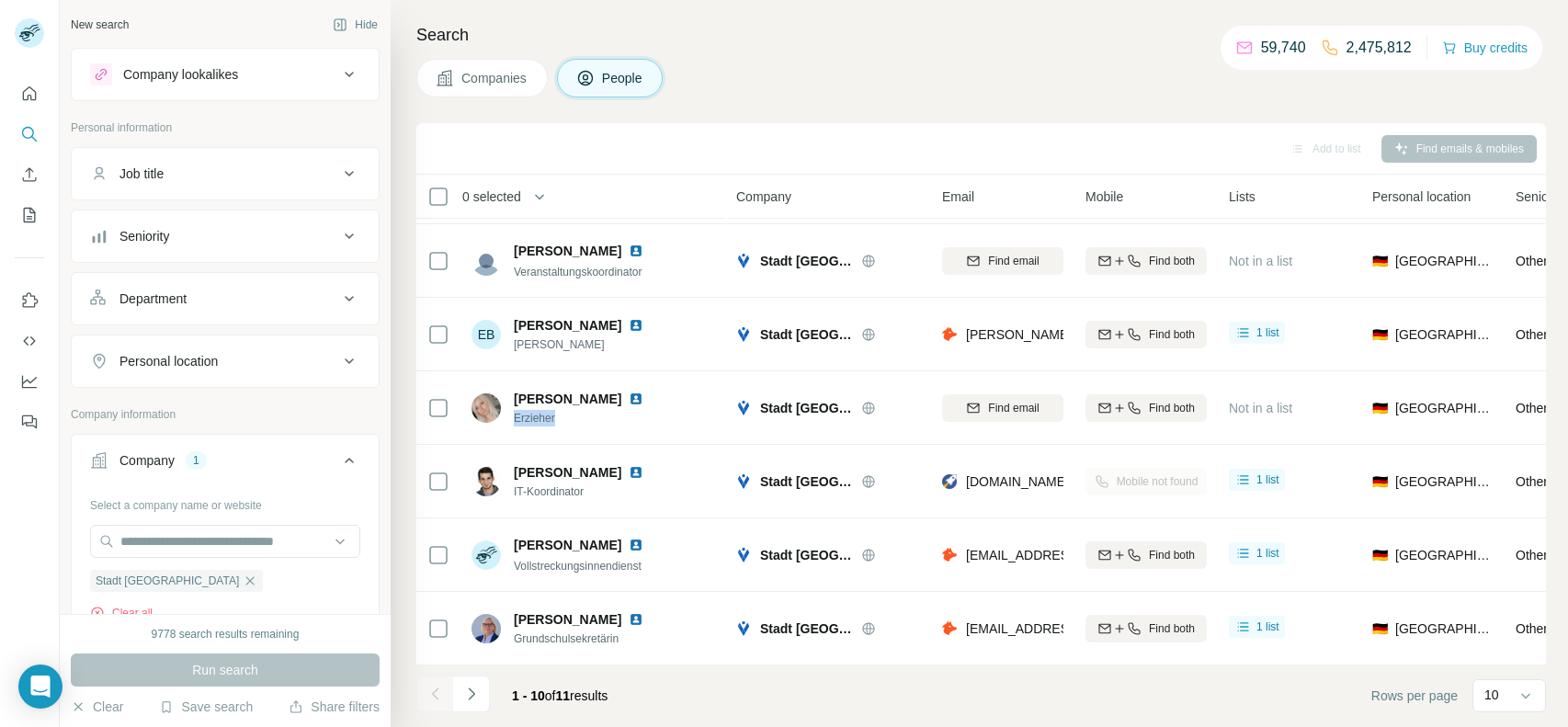
copy span "Erzieher"
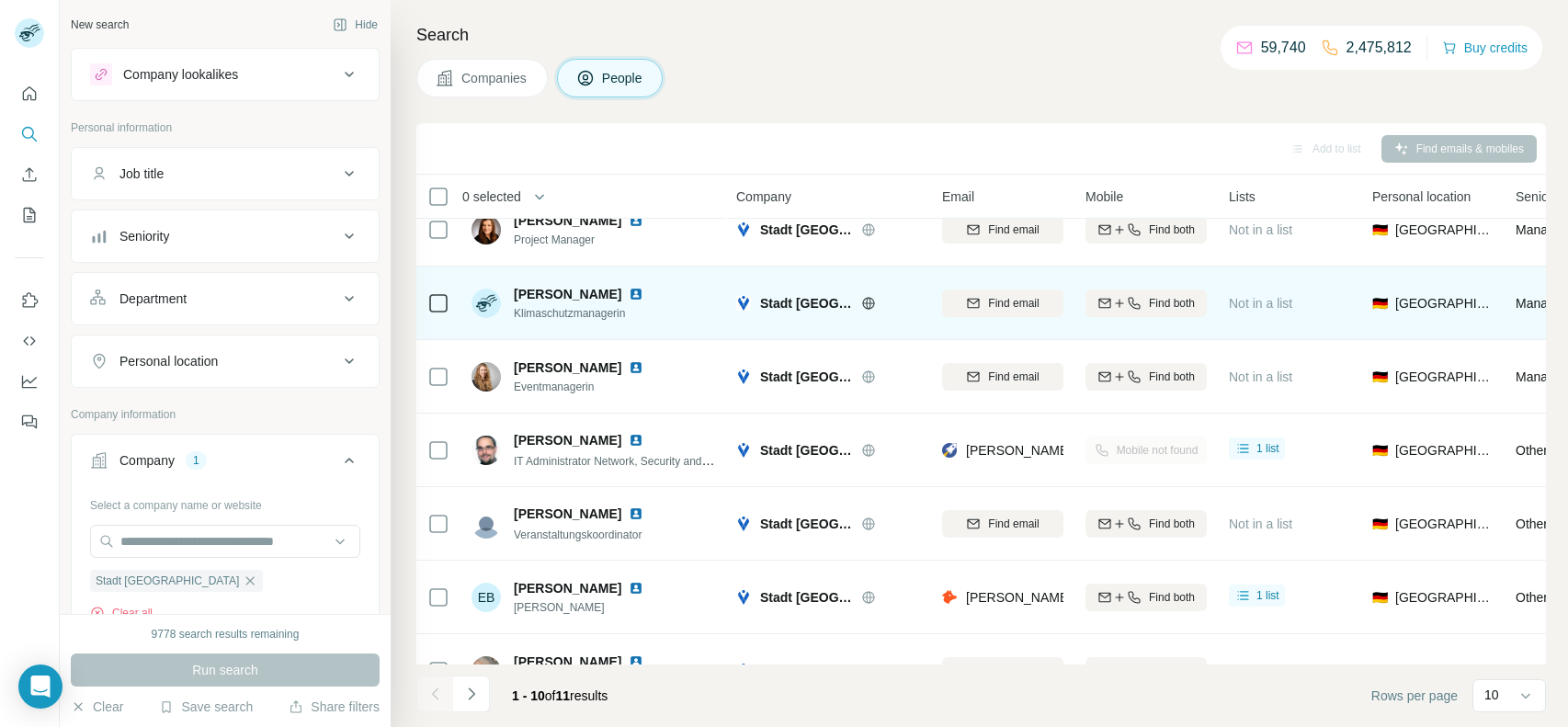
scroll to position [0, 0]
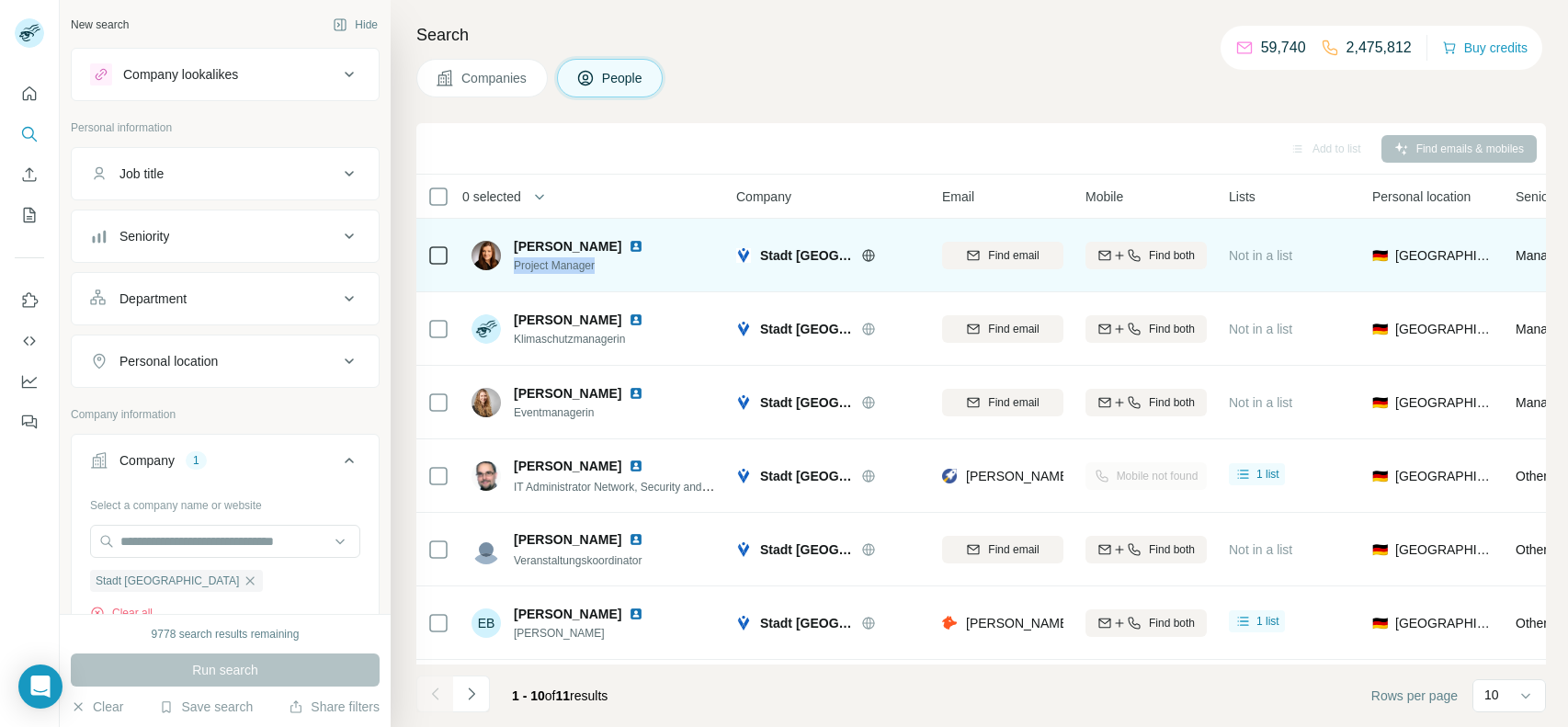
drag, startPoint x: 597, startPoint y: 266, endPoint x: 513, endPoint y: 269, distance: 84.1
click at [514, 269] on span "Project Manager" at bounding box center [589, 265] width 152 height 16
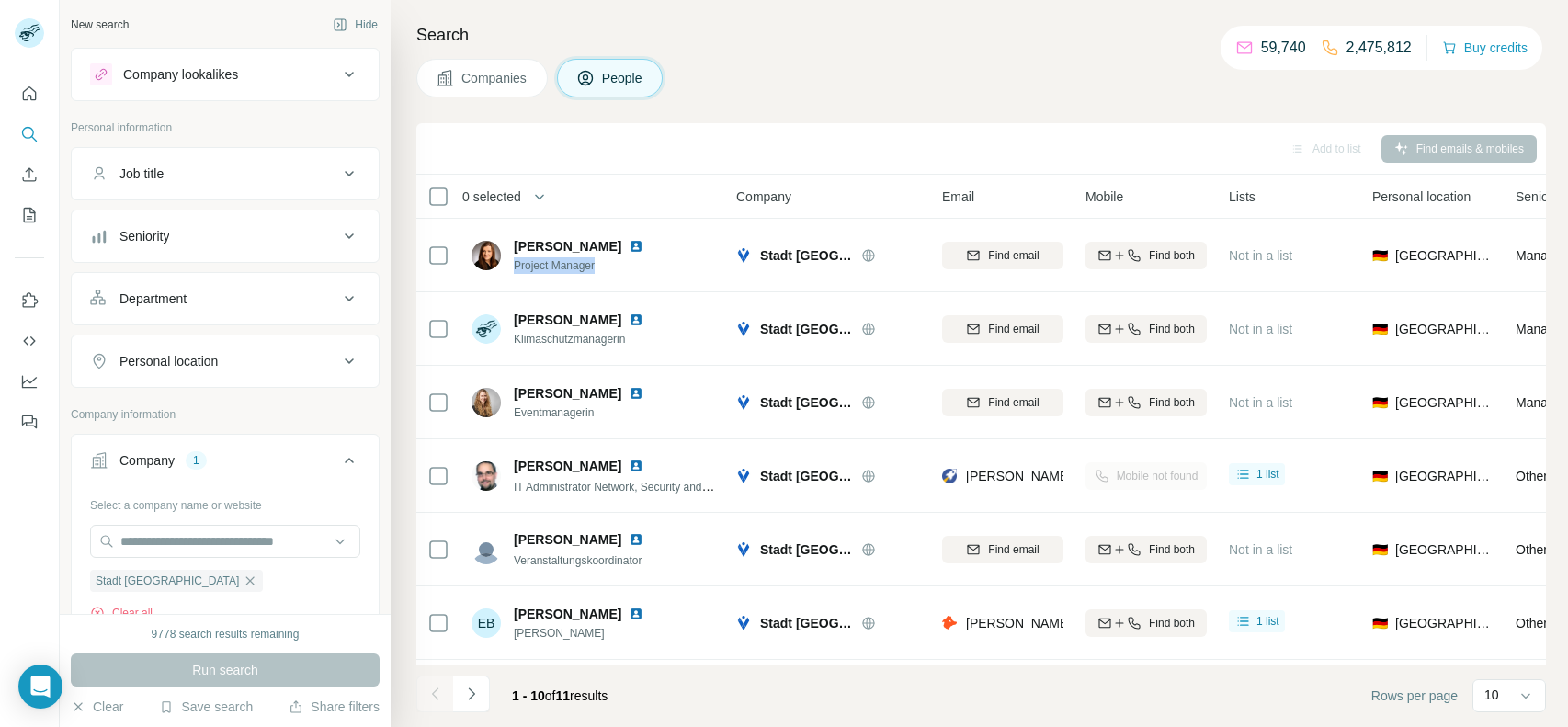
copy span "Project Manager"
